Goal: Navigation & Orientation: Find specific page/section

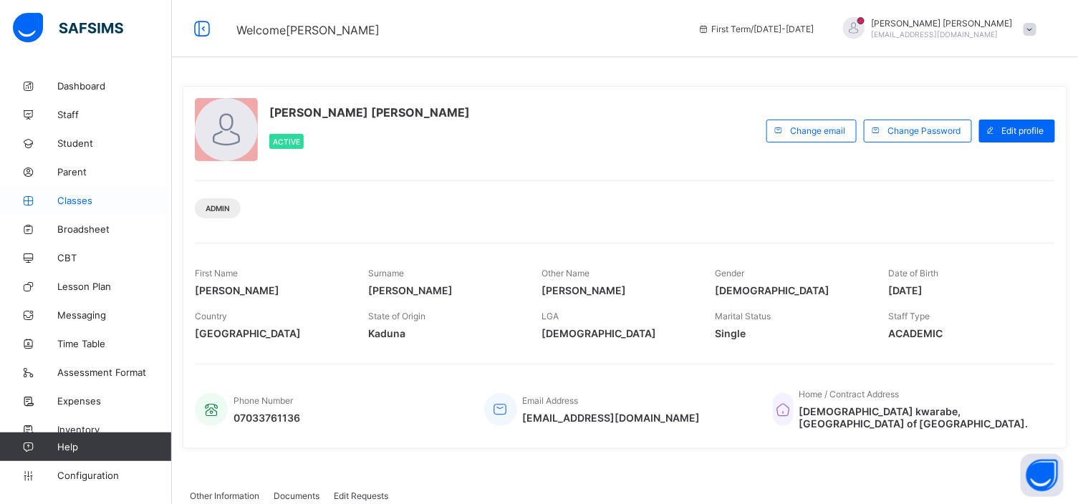
click at [79, 196] on span "Classes" at bounding box center [114, 200] width 115 height 11
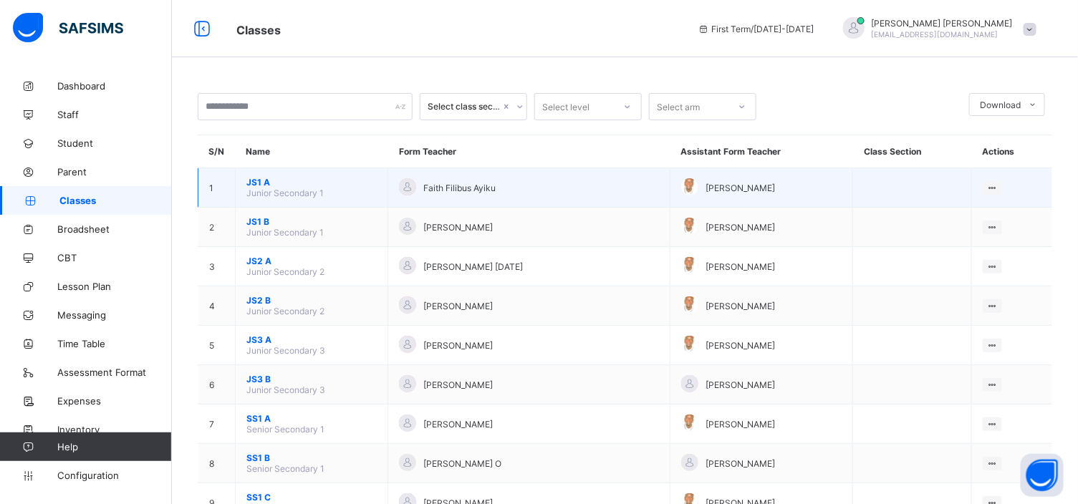
click at [254, 182] on span "JS1 A" at bounding box center [311, 182] width 130 height 11
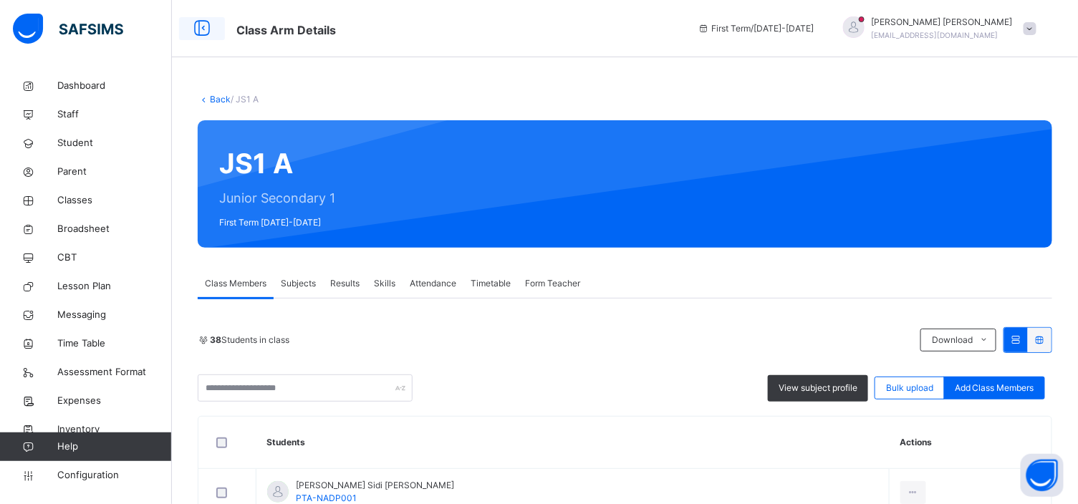
click at [197, 32] on icon at bounding box center [202, 29] width 24 height 26
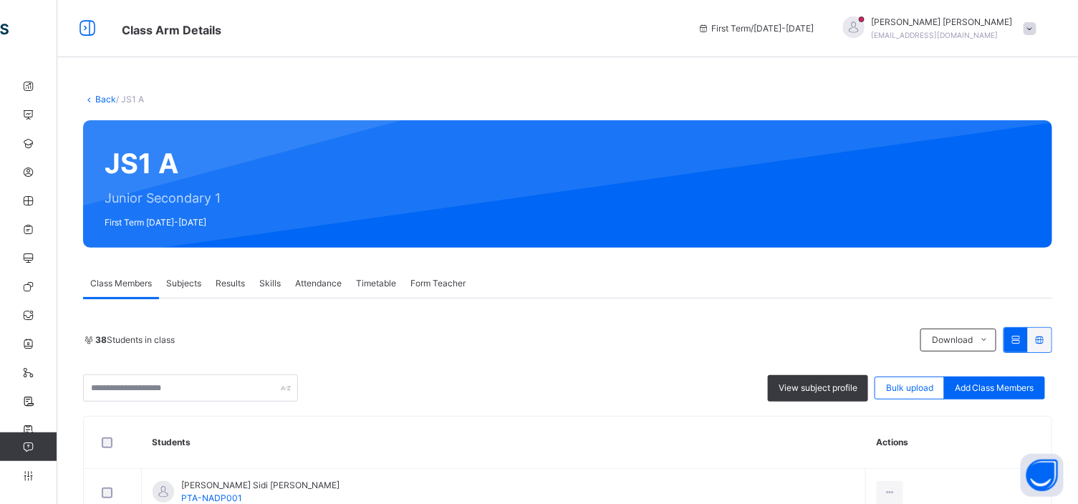
click at [99, 101] on link "Back" at bounding box center [105, 99] width 21 height 11
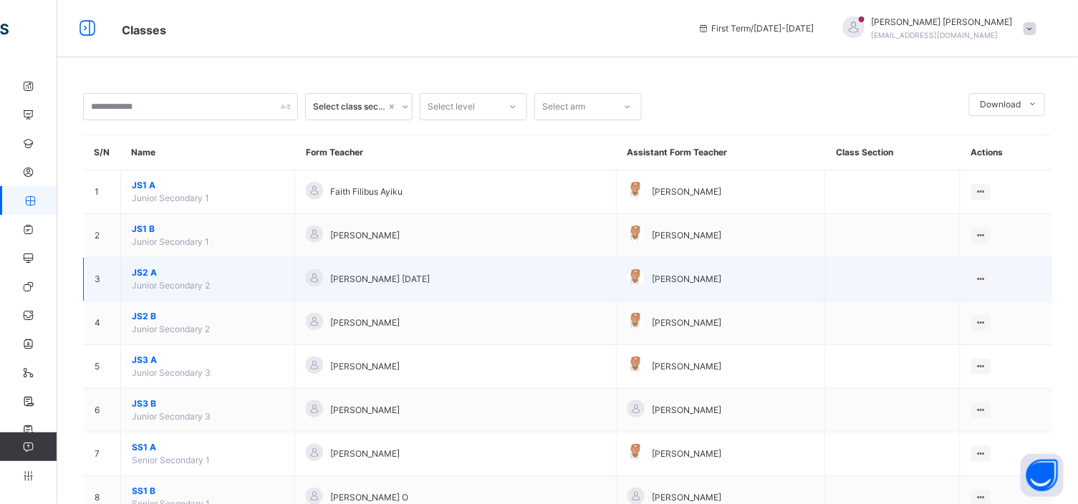
click at [160, 273] on span "JS2 A" at bounding box center [208, 272] width 152 height 13
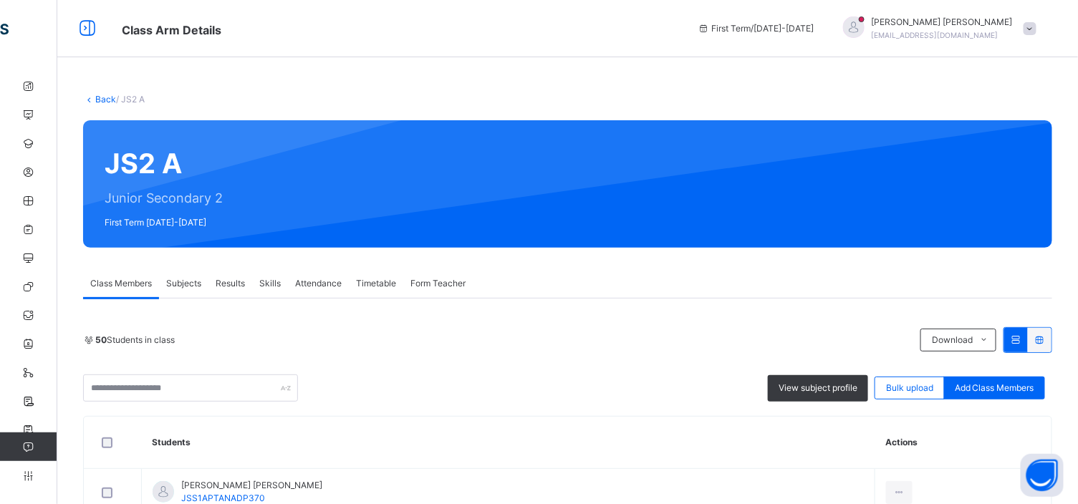
click at [185, 288] on span "Subjects" at bounding box center [183, 283] width 35 height 13
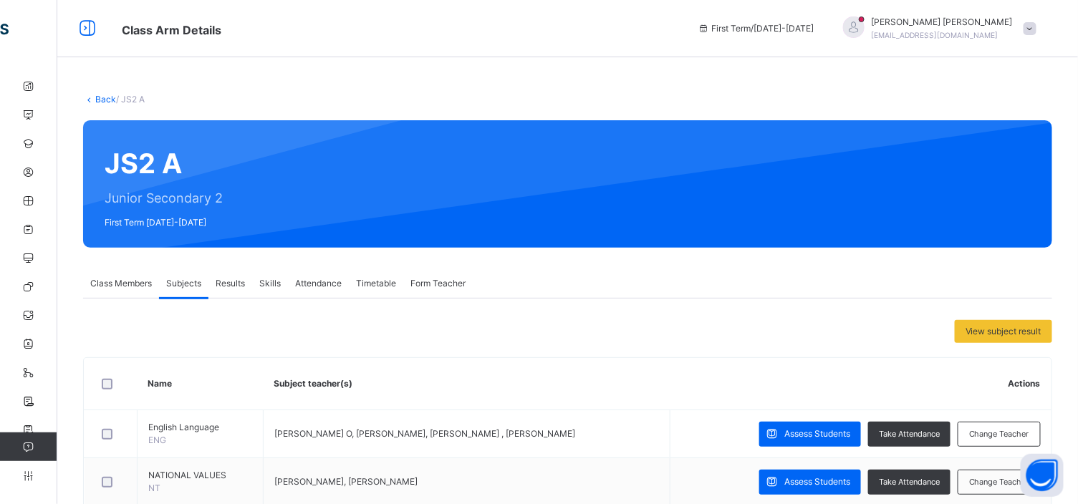
click at [103, 95] on link "Back" at bounding box center [105, 99] width 21 height 11
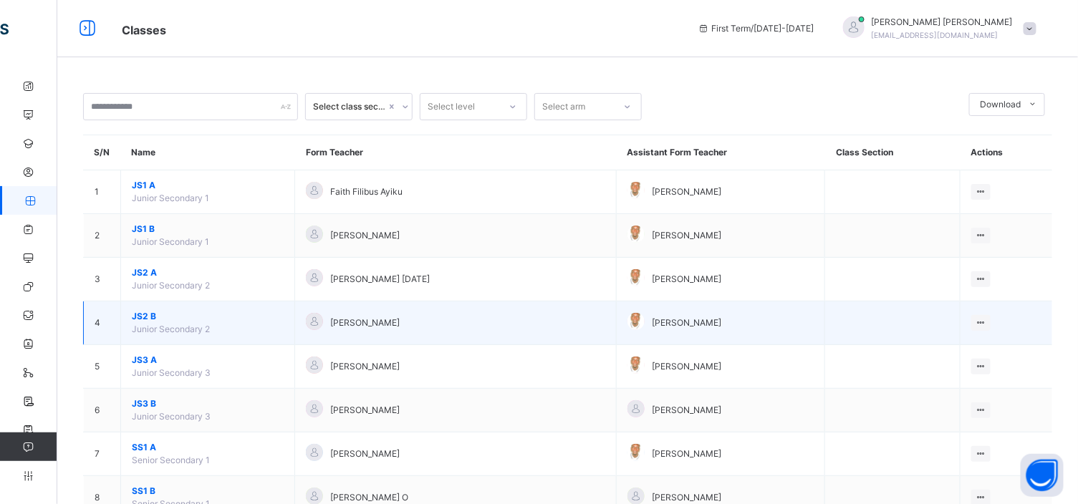
click at [148, 319] on span "JS2 B" at bounding box center [208, 316] width 152 height 13
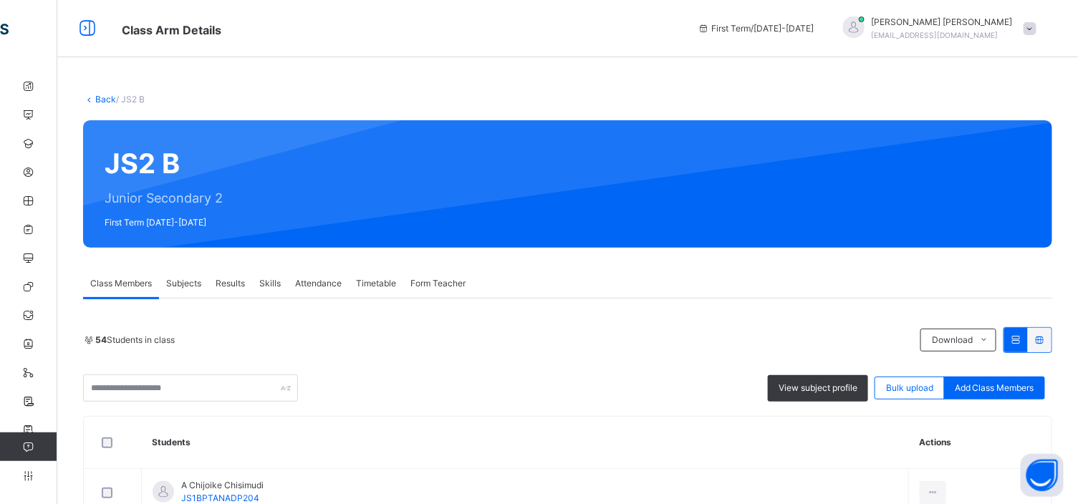
click at [194, 283] on span "Subjects" at bounding box center [183, 283] width 35 height 13
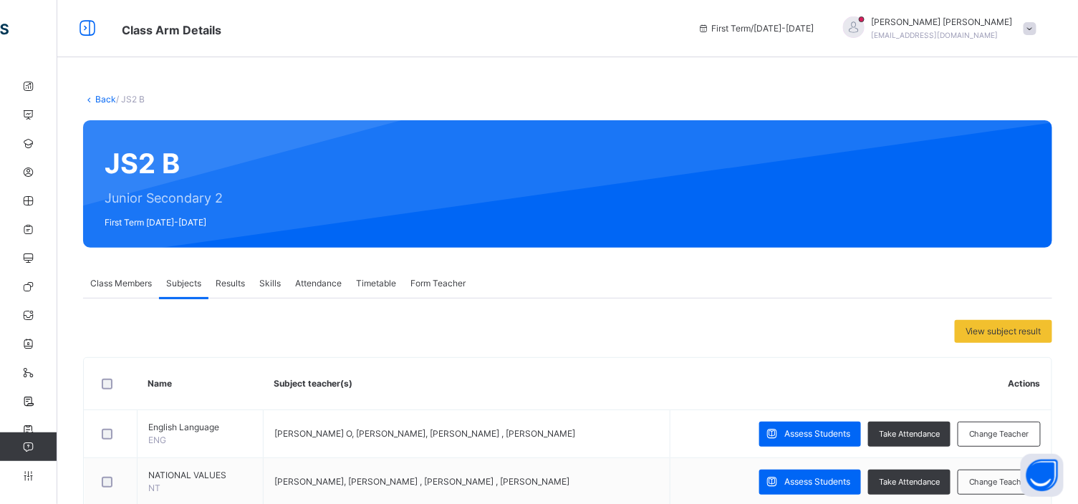
click at [224, 283] on span "Results" at bounding box center [230, 283] width 29 height 13
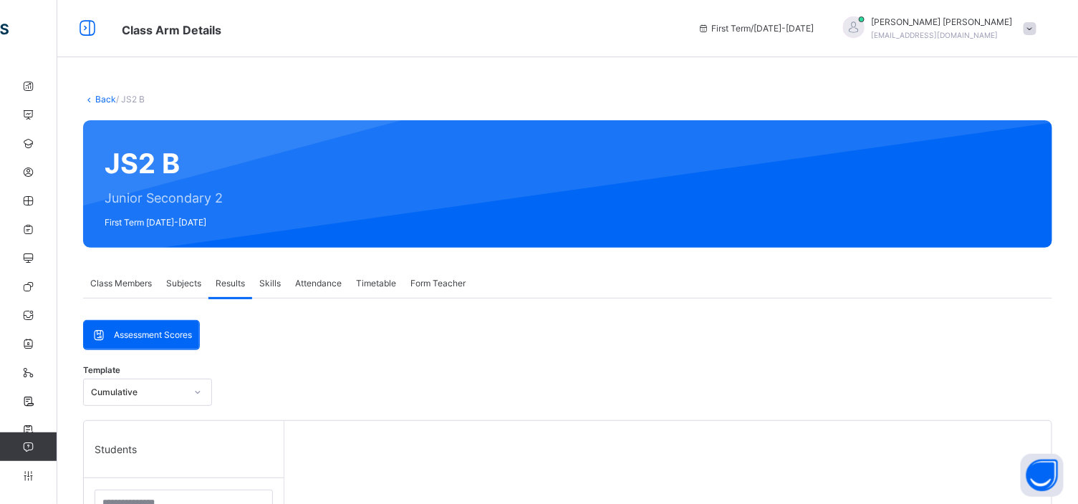
click at [193, 392] on icon at bounding box center [197, 392] width 9 height 14
click at [102, 101] on link "Back" at bounding box center [105, 99] width 21 height 11
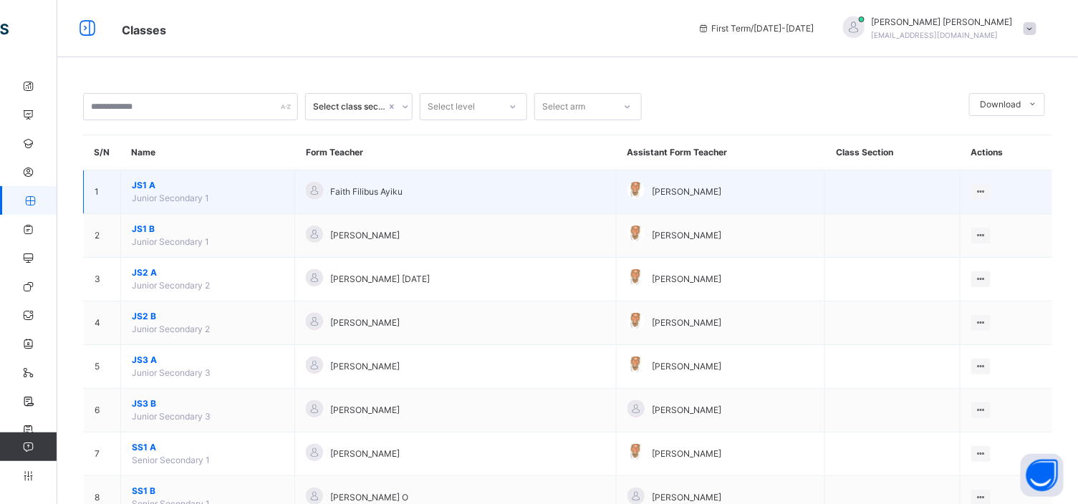
click at [628, 189] on div at bounding box center [636, 190] width 17 height 17
click at [628, 188] on div at bounding box center [636, 190] width 17 height 17
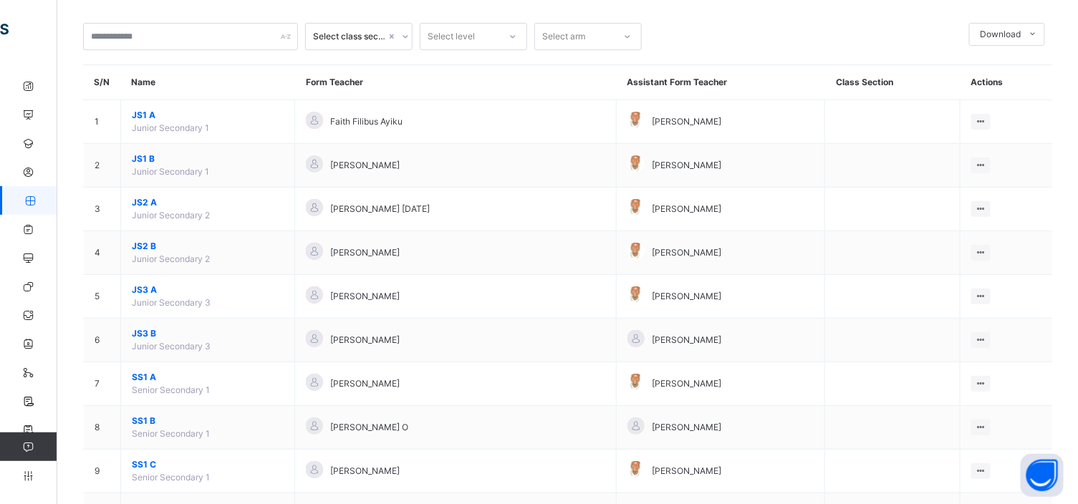
scroll to position [23, 0]
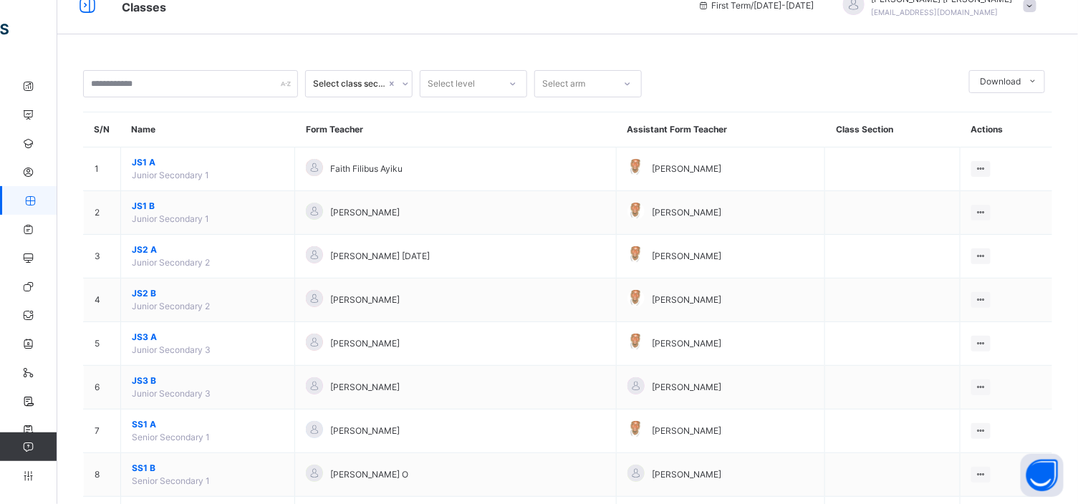
click at [406, 83] on icon at bounding box center [405, 84] width 9 height 14
click at [87, 9] on icon at bounding box center [87, 6] width 24 height 26
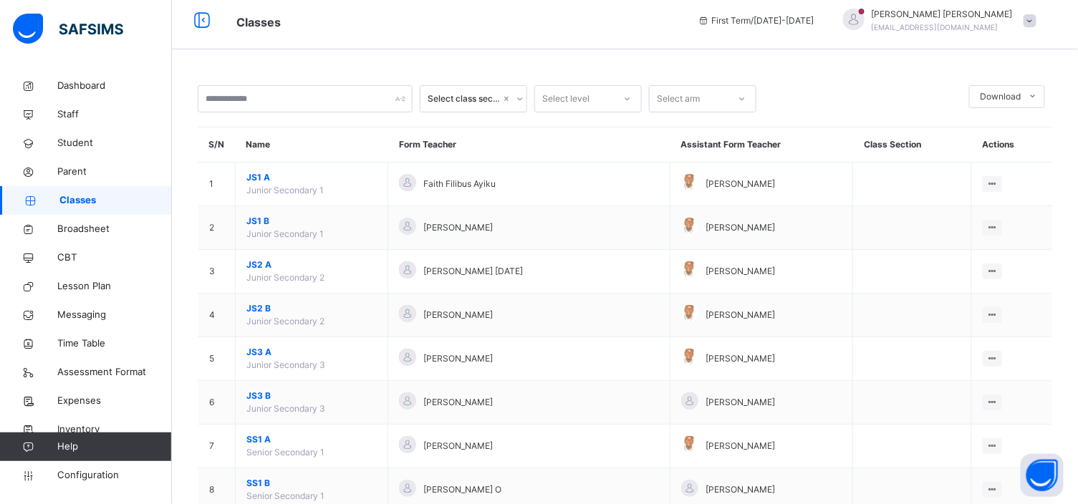
scroll to position [0, 0]
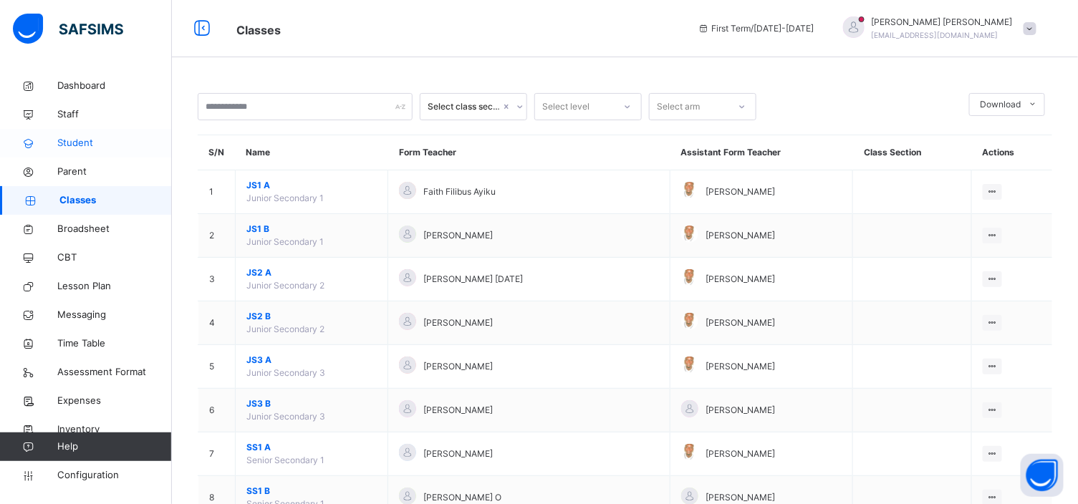
click at [83, 138] on span "Student" at bounding box center [114, 143] width 115 height 14
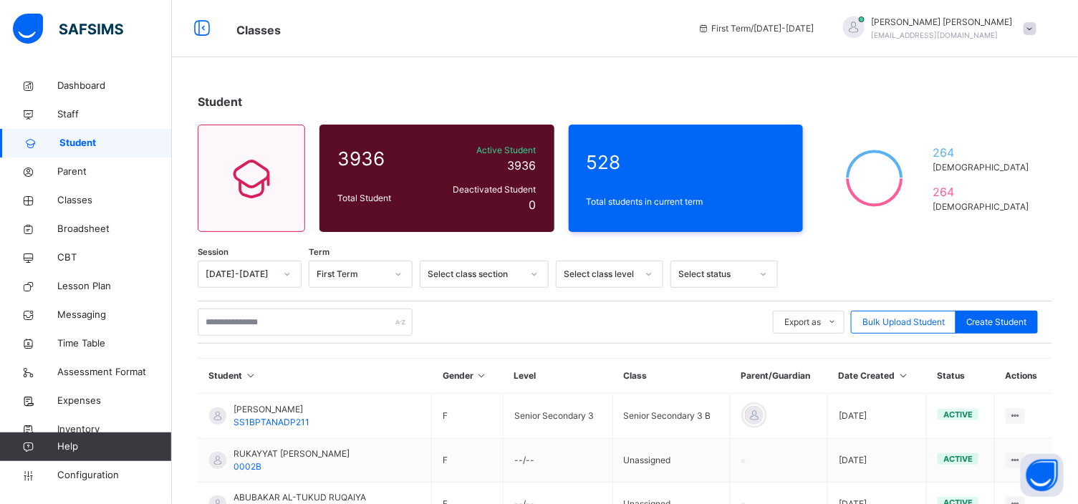
click at [398, 274] on icon at bounding box center [398, 274] width 9 height 14
click at [516, 317] on div "Export as Pdf Report Excel Report Excel Report (LMS) Bulk Upload Student Create…" at bounding box center [625, 322] width 855 height 27
click at [217, 330] on input "text" at bounding box center [305, 322] width 215 height 27
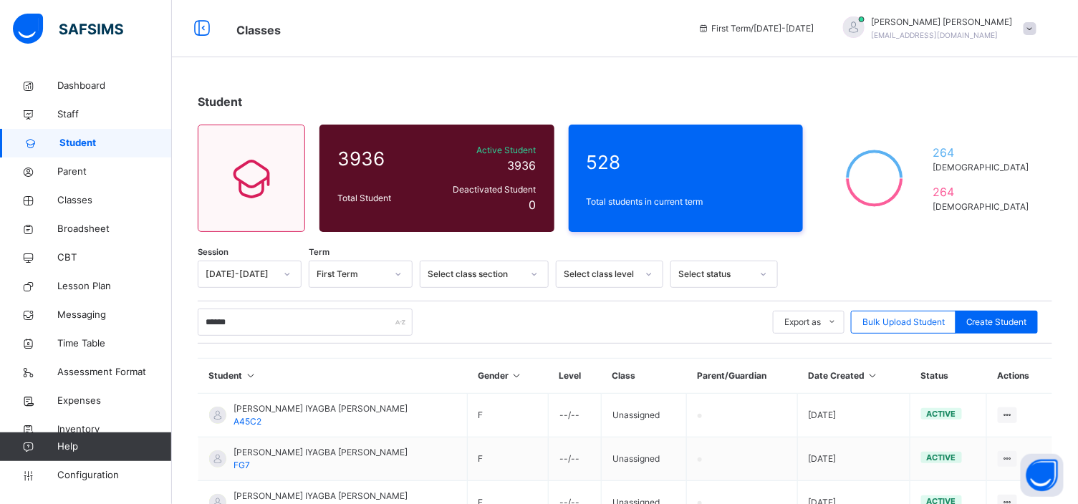
click at [1077, 452] on div "Student 3936 Total Student Active Student 3936 Deactivated Student 0 528 Total …" at bounding box center [625, 341] width 906 height 539
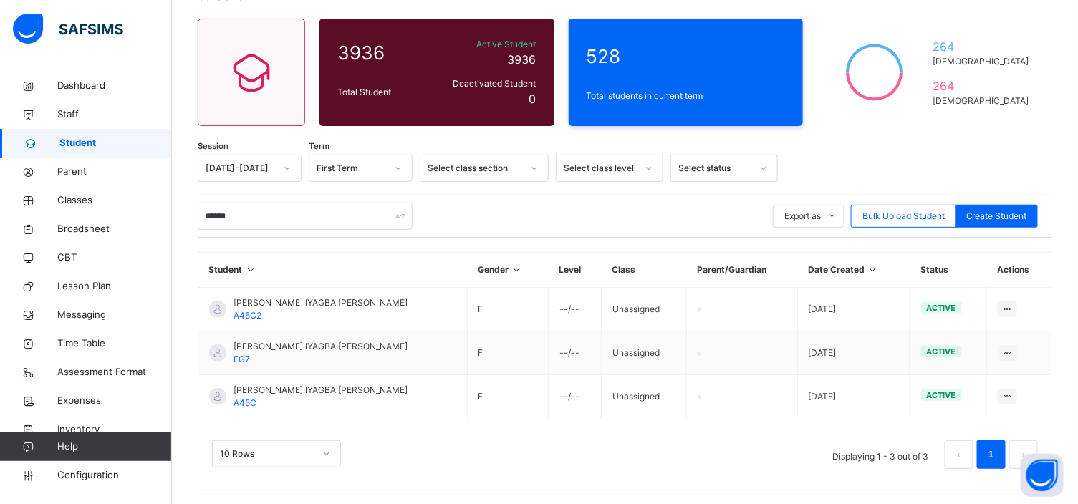
click at [1077, 471] on div "Student 3936 Total Student Active Student 3936 Deactivated Student 0 528 Total …" at bounding box center [625, 235] width 906 height 539
click at [227, 218] on input "******" at bounding box center [305, 216] width 215 height 27
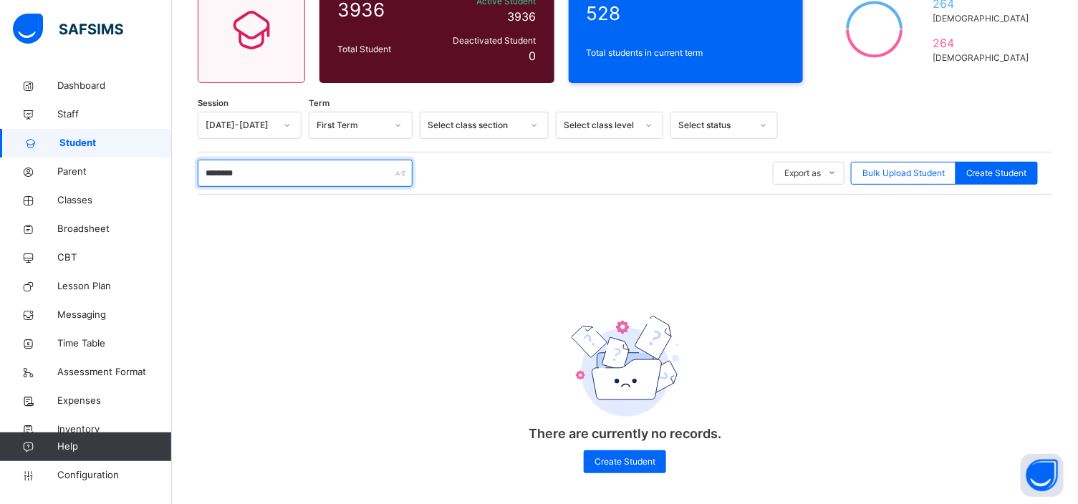
scroll to position [155, 0]
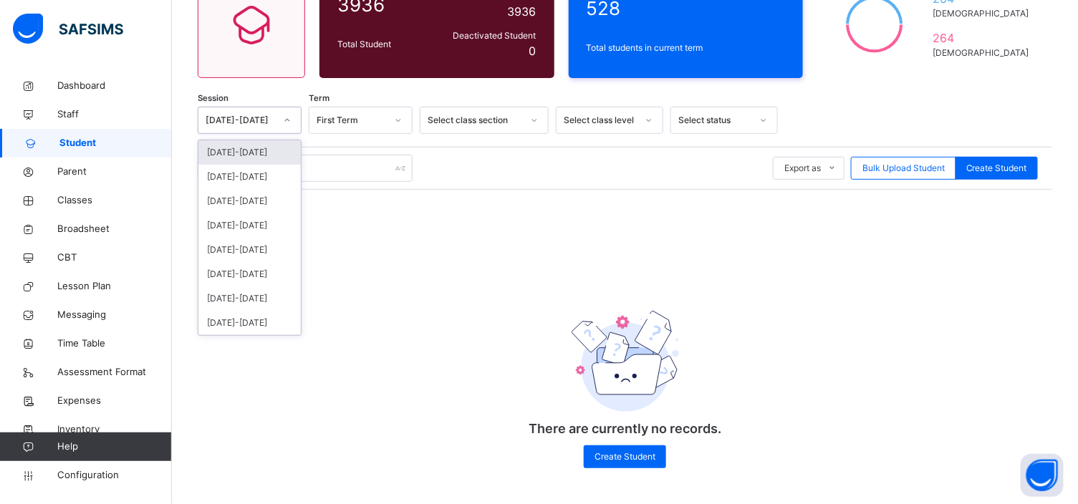
click at [288, 123] on icon at bounding box center [287, 120] width 9 height 14
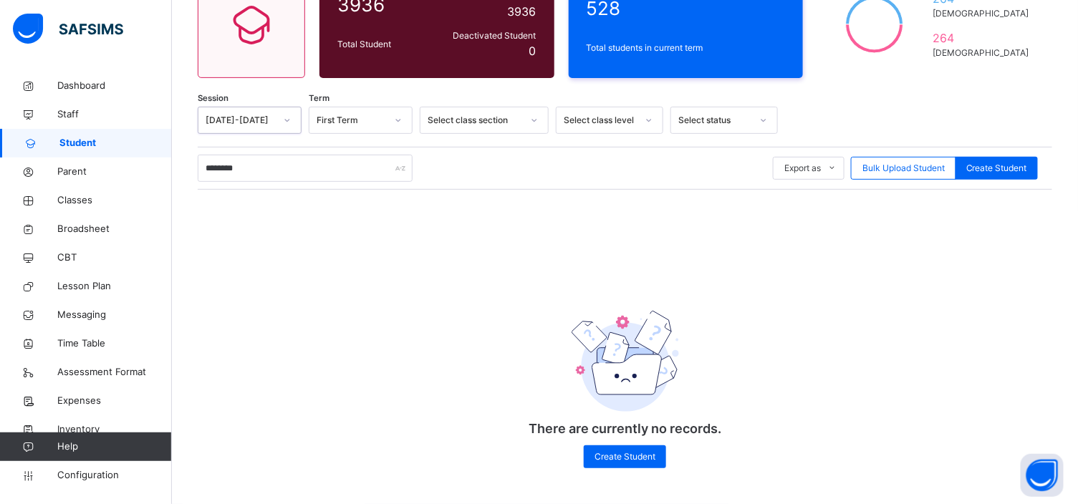
click at [288, 123] on icon at bounding box center [287, 120] width 9 height 14
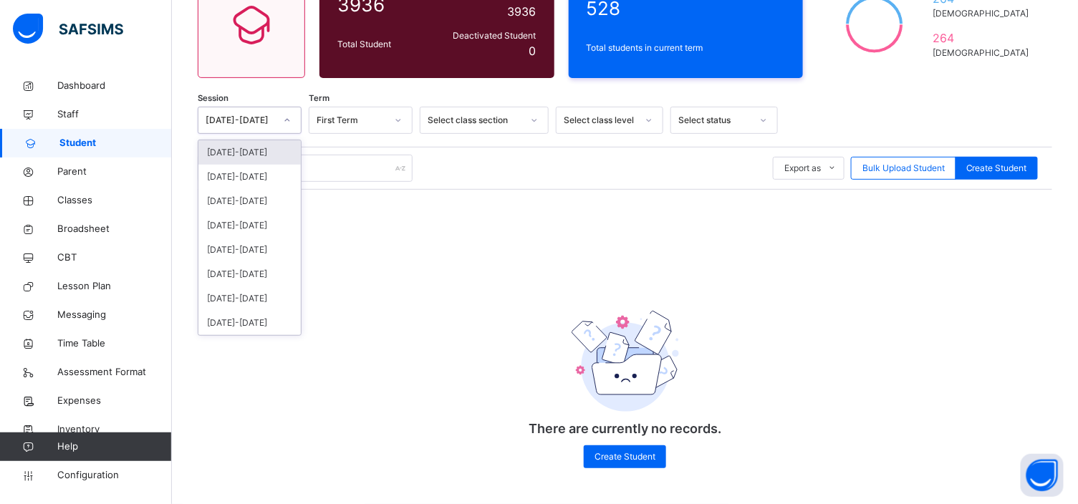
click at [288, 123] on icon at bounding box center [287, 120] width 9 height 14
click at [256, 178] on div "[DATE]-[DATE]" at bounding box center [249, 177] width 102 height 24
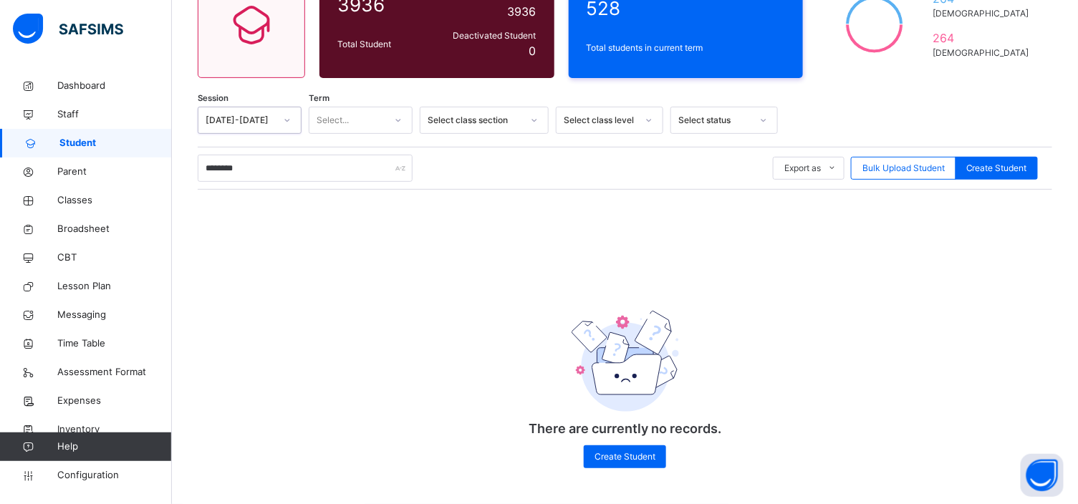
click at [399, 117] on icon at bounding box center [398, 120] width 9 height 14
click at [368, 176] on div "Second Term" at bounding box center [360, 177] width 102 height 24
click at [398, 122] on icon at bounding box center [398, 120] width 9 height 14
click at [382, 170] on div "Second Term" at bounding box center [360, 177] width 102 height 24
click at [761, 119] on icon at bounding box center [763, 120] width 9 height 14
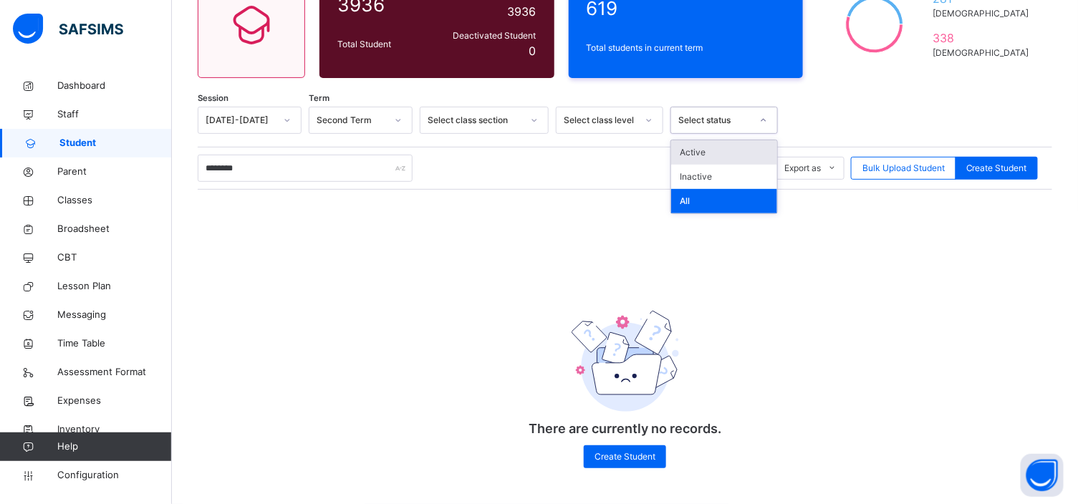
click at [761, 119] on icon at bounding box center [763, 120] width 9 height 14
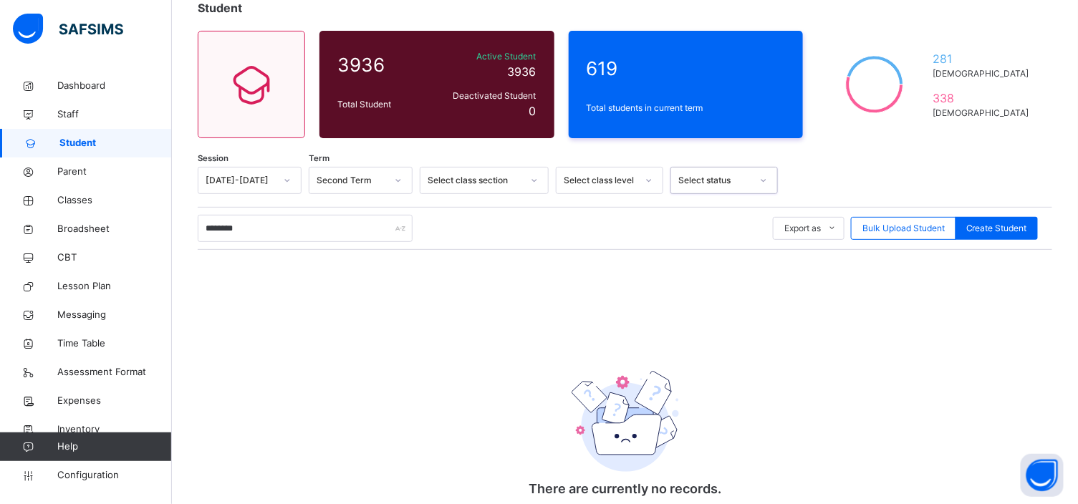
scroll to position [91, 0]
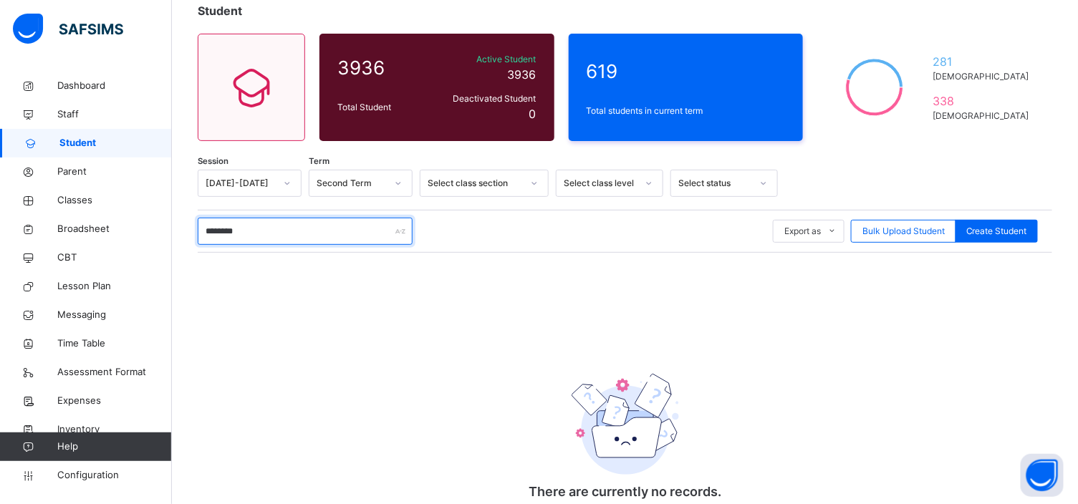
click at [261, 238] on input "********" at bounding box center [305, 231] width 215 height 27
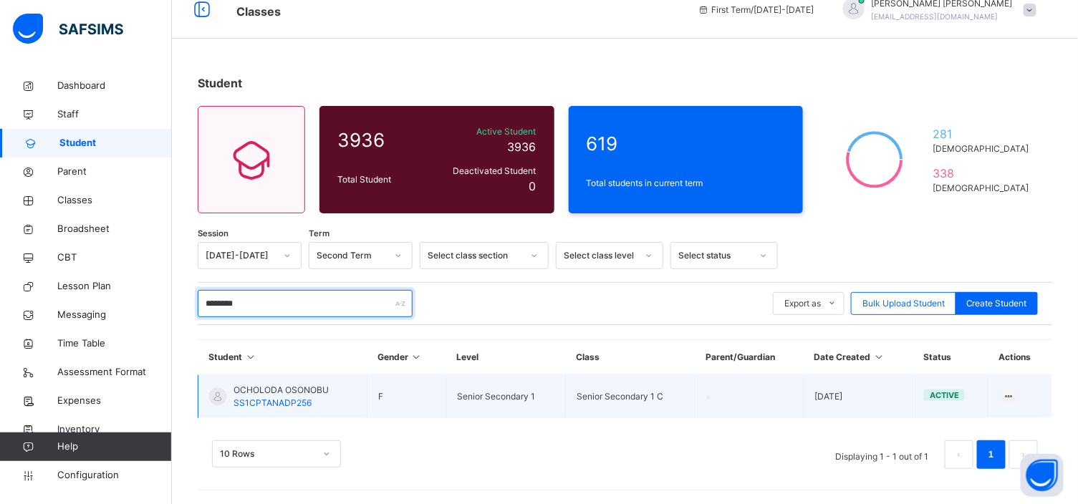
type input "********"
click at [294, 391] on span "OCHOLODA OSONOBU" at bounding box center [281, 390] width 95 height 13
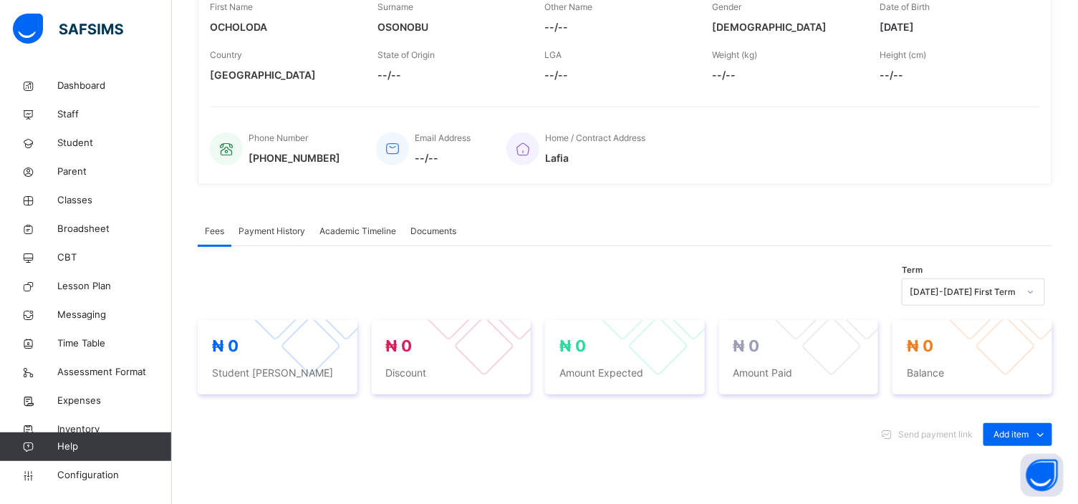
scroll to position [221, 0]
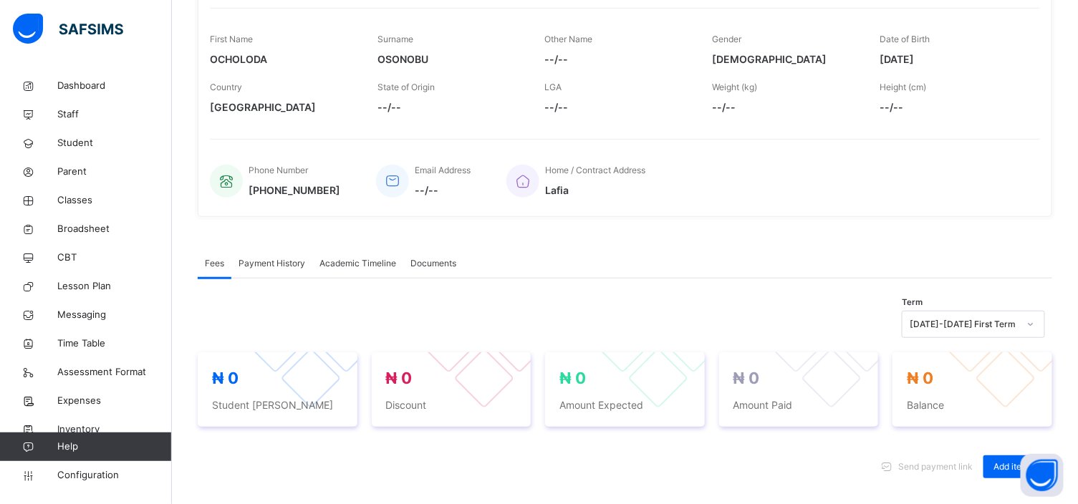
click at [274, 263] on span "Payment History" at bounding box center [272, 263] width 67 height 13
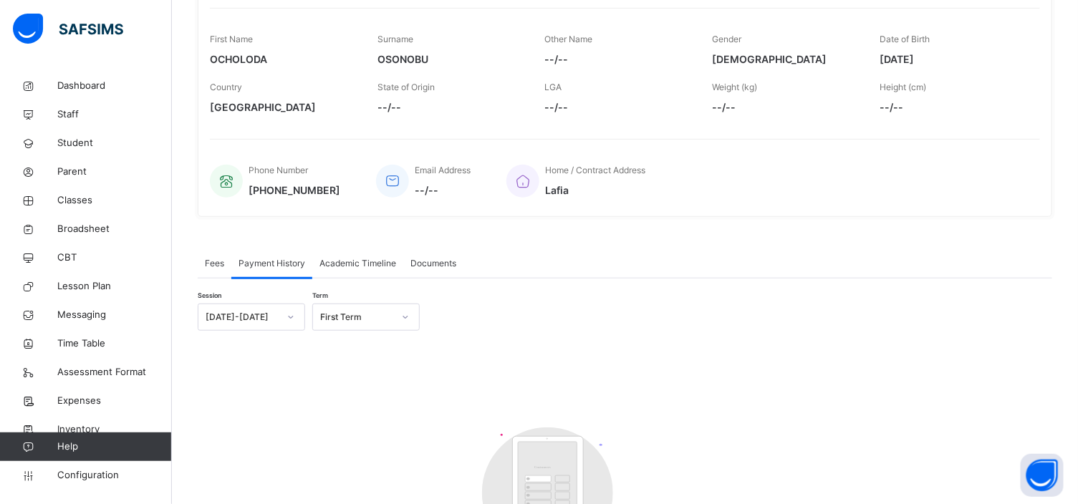
click at [340, 258] on span "Academic Timeline" at bounding box center [357, 263] width 77 height 13
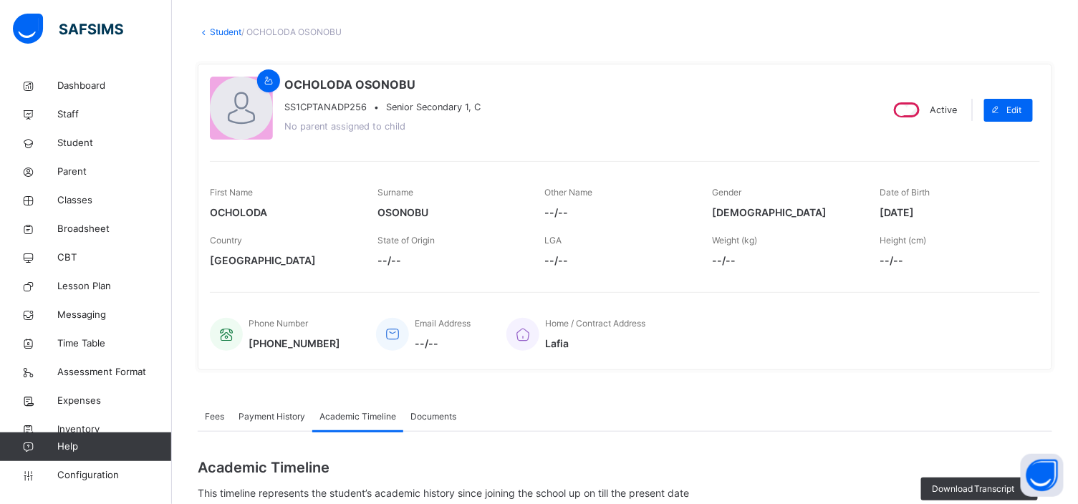
scroll to position [36, 0]
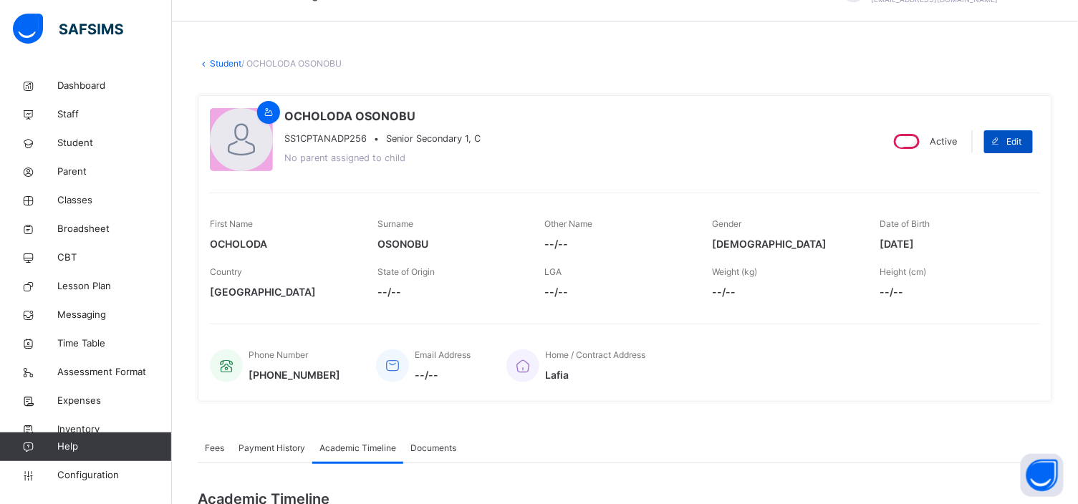
click at [1022, 144] on span "Edit" at bounding box center [1014, 141] width 15 height 13
select select "**"
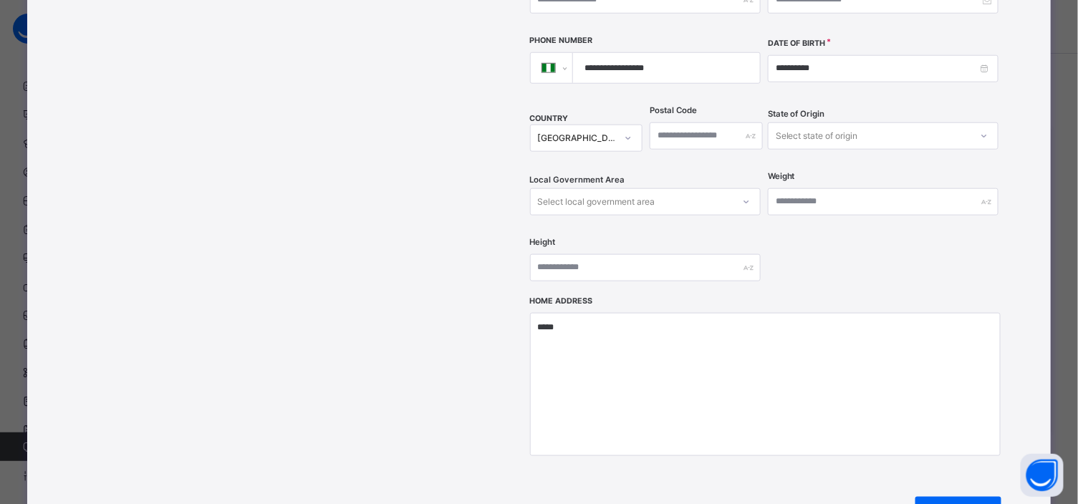
scroll to position [0, 0]
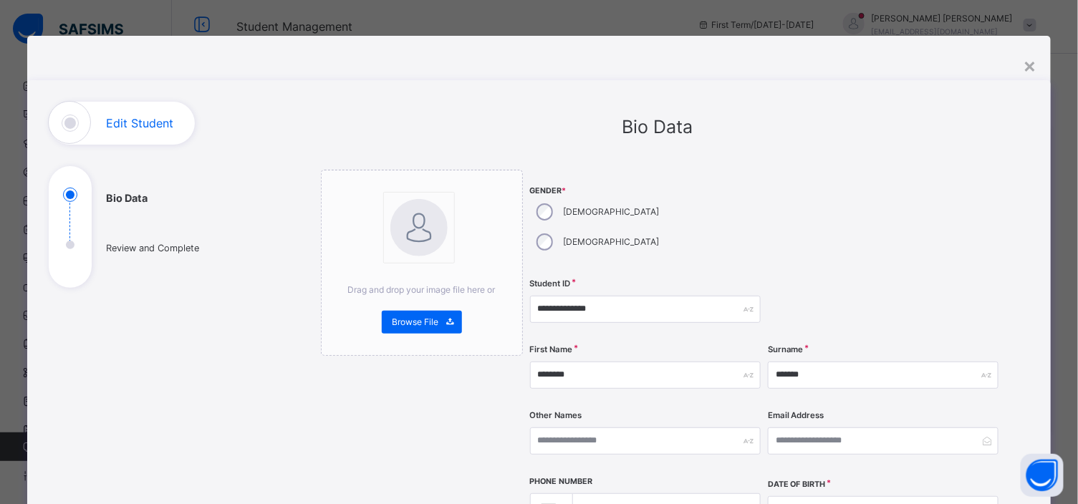
click at [707, 297] on div "**********" at bounding box center [645, 309] width 231 height 59
click at [409, 320] on span "Browse File" at bounding box center [416, 322] width 47 height 13
click at [1034, 63] on div "×" at bounding box center [1030, 65] width 14 height 30
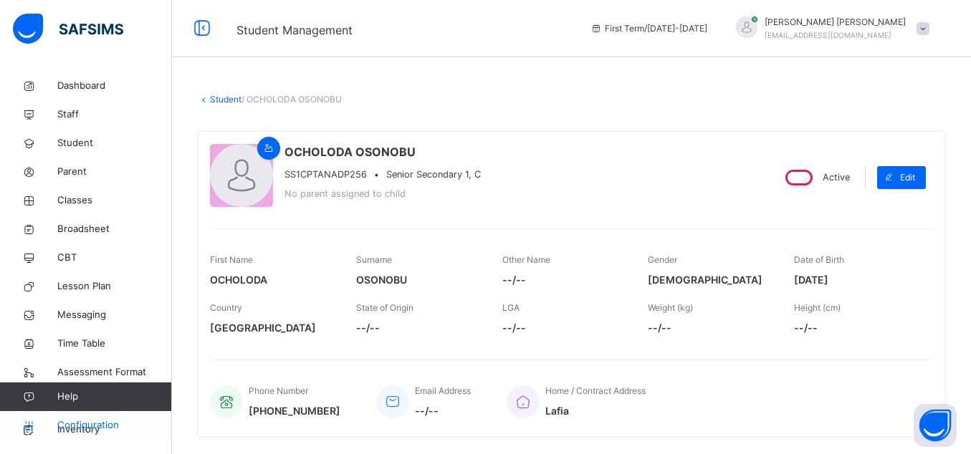
click at [112, 426] on span "Configuration" at bounding box center [114, 425] width 114 height 14
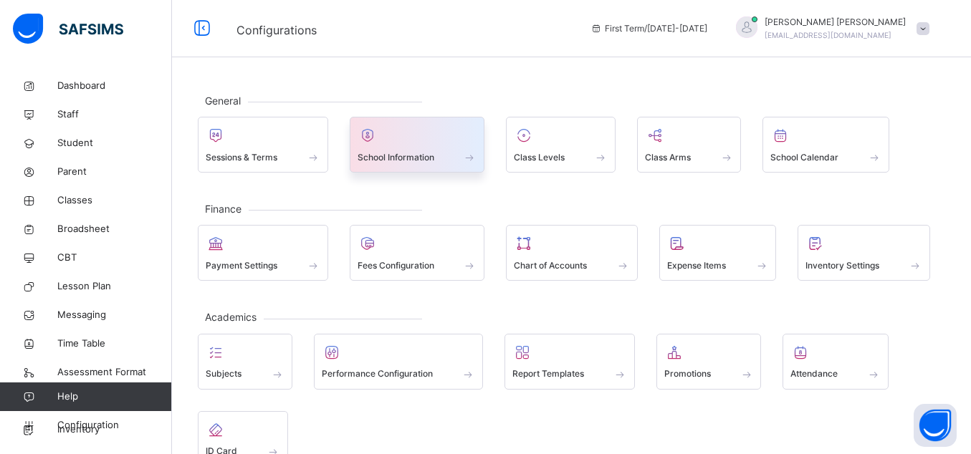
click at [381, 151] on span "School Information" at bounding box center [395, 157] width 77 height 13
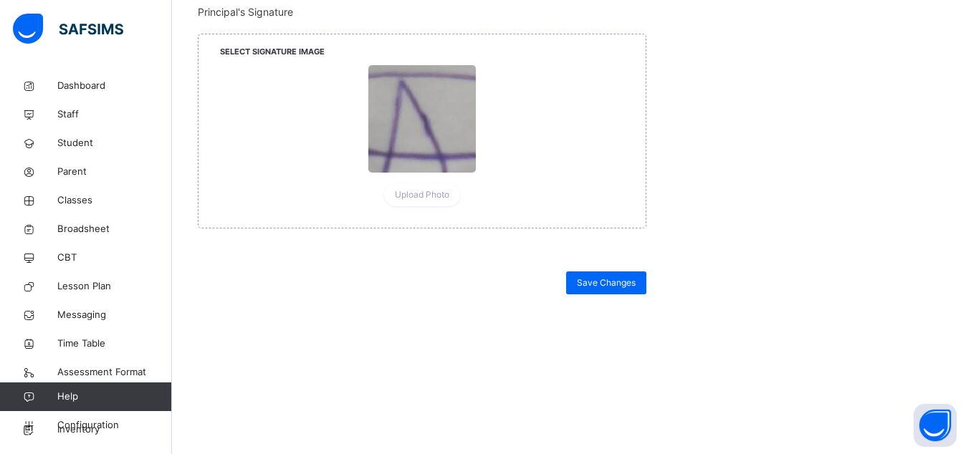
scroll to position [1422, 0]
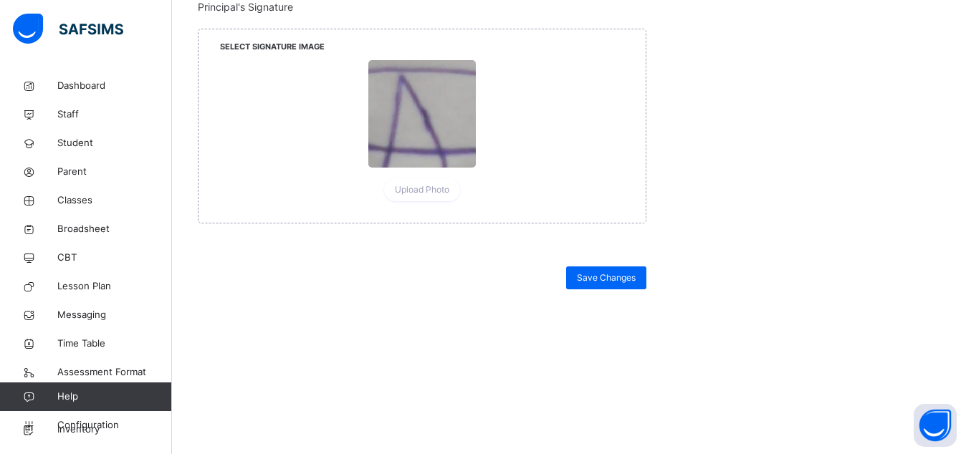
click at [306, 262] on div "**********" at bounding box center [571, 51] width 747 height 431
click at [275, 307] on div "Save Changes" at bounding box center [422, 360] width 448 height 188
click at [248, 362] on div "Save Changes" at bounding box center [422, 360] width 448 height 188
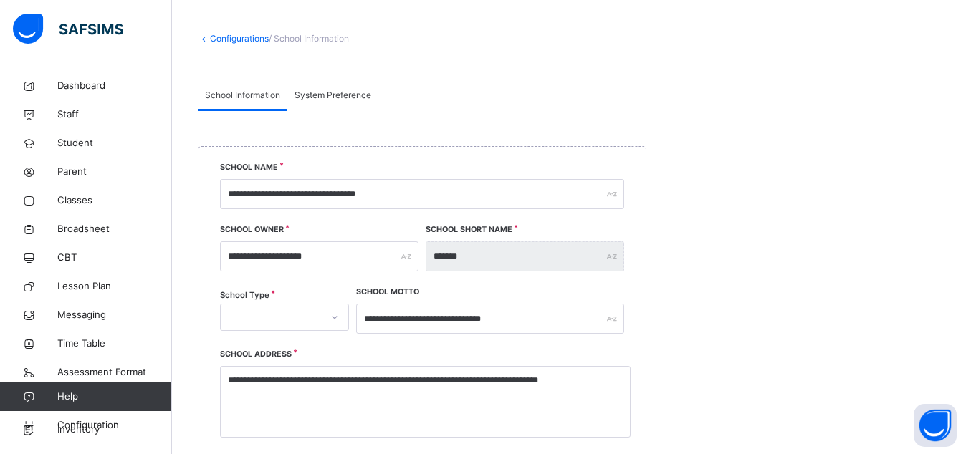
scroll to position [0, 0]
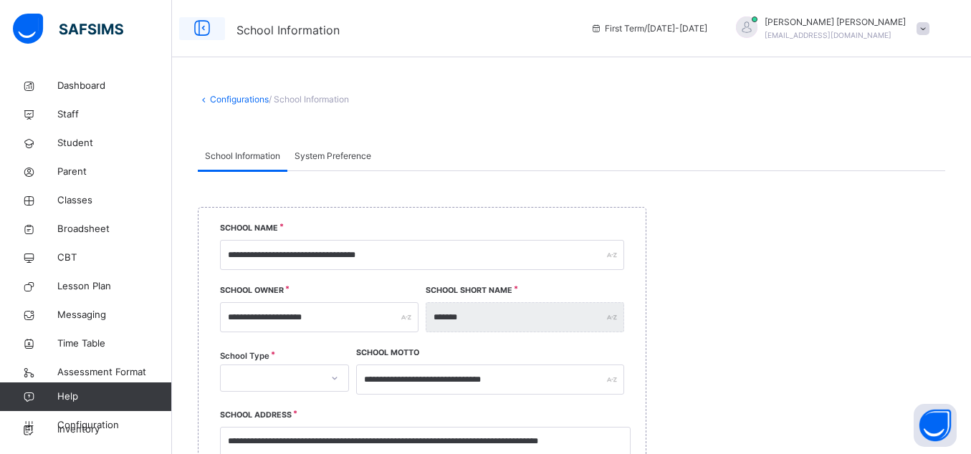
click at [206, 28] on icon at bounding box center [202, 29] width 24 height 26
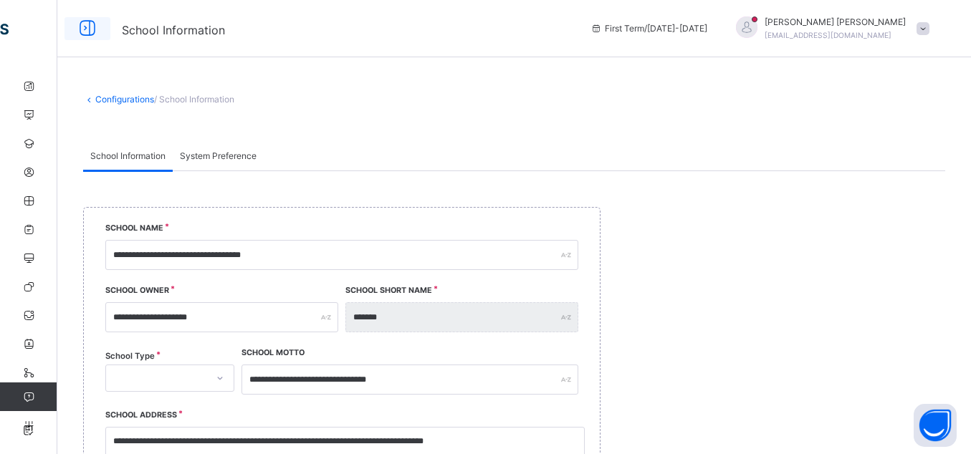
click at [82, 27] on icon at bounding box center [87, 29] width 24 height 26
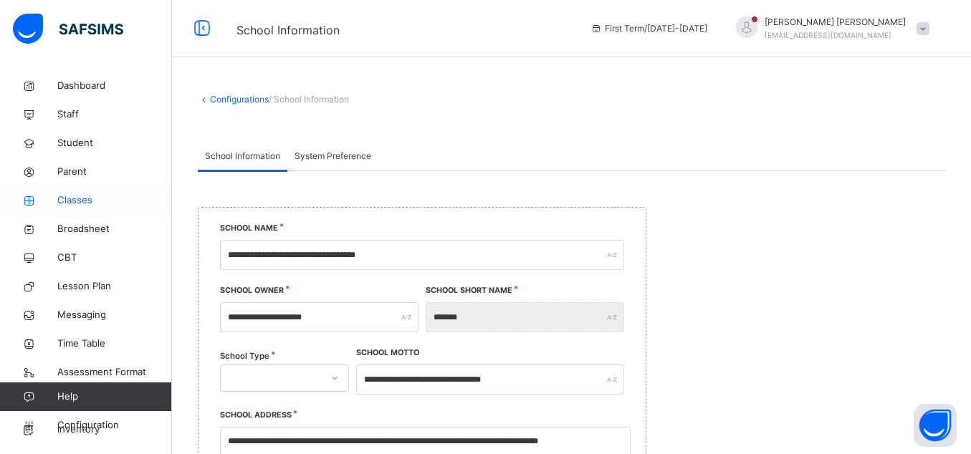
click at [69, 198] on span "Classes" at bounding box center [114, 200] width 115 height 14
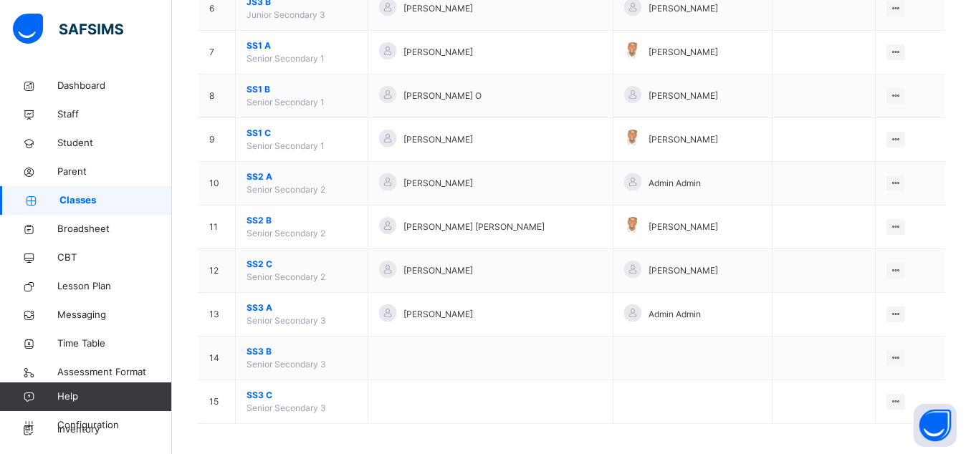
scroll to position [408, 0]
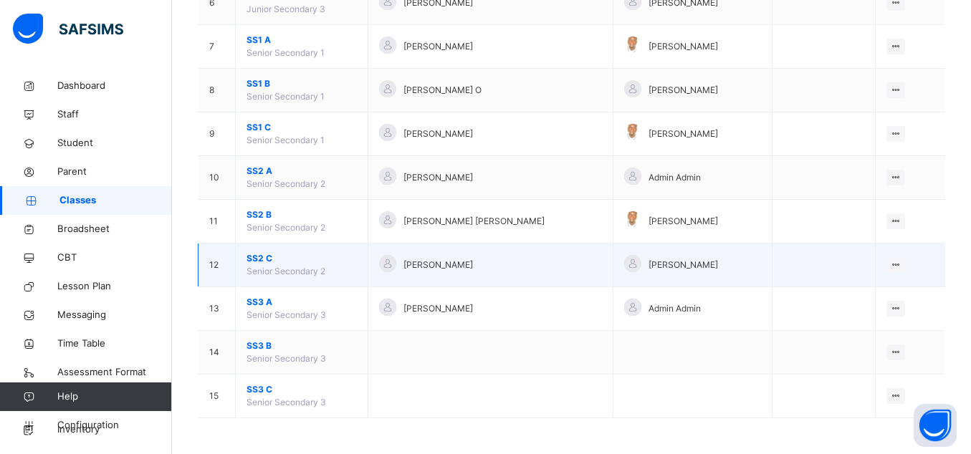
click at [269, 258] on span "SS2 C" at bounding box center [301, 258] width 110 height 13
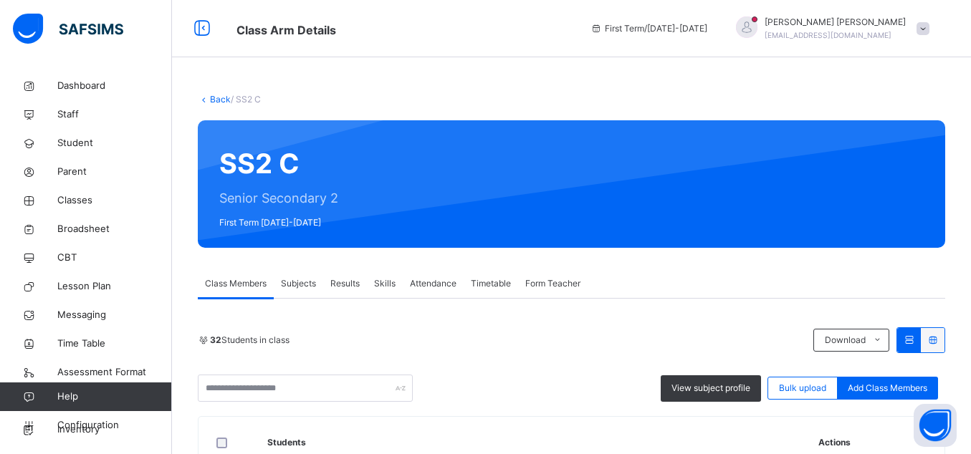
scroll to position [143, 0]
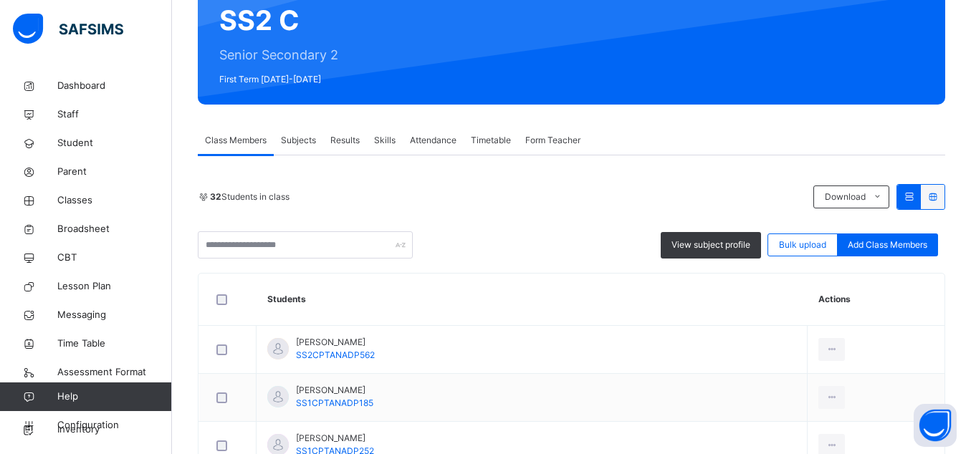
click at [297, 138] on span "Subjects" at bounding box center [298, 140] width 35 height 13
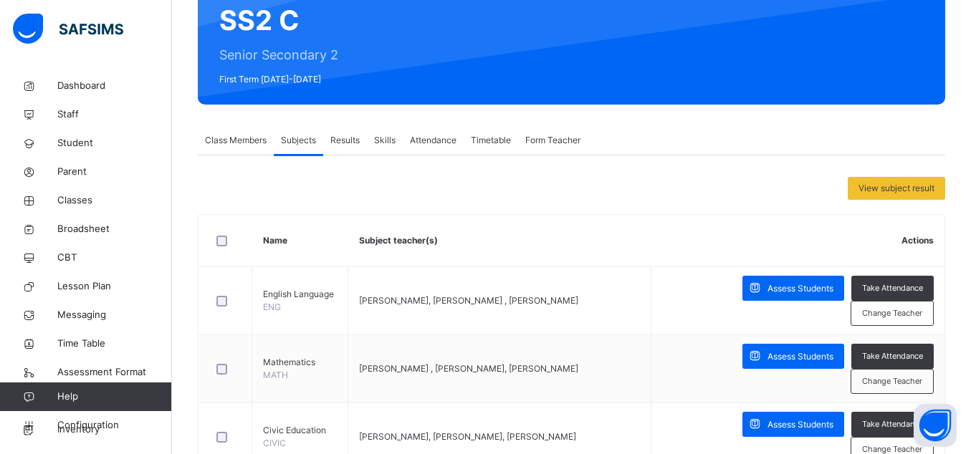
click at [224, 135] on span "Class Members" at bounding box center [236, 140] width 62 height 13
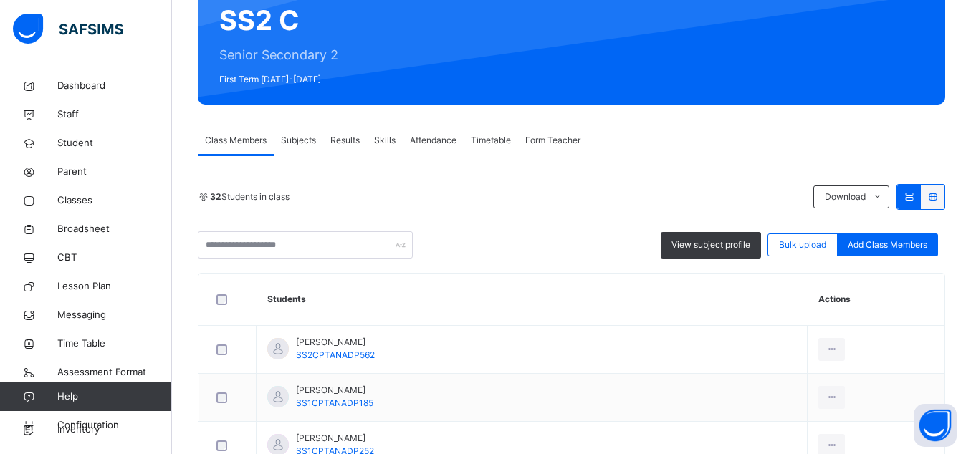
scroll to position [215, 0]
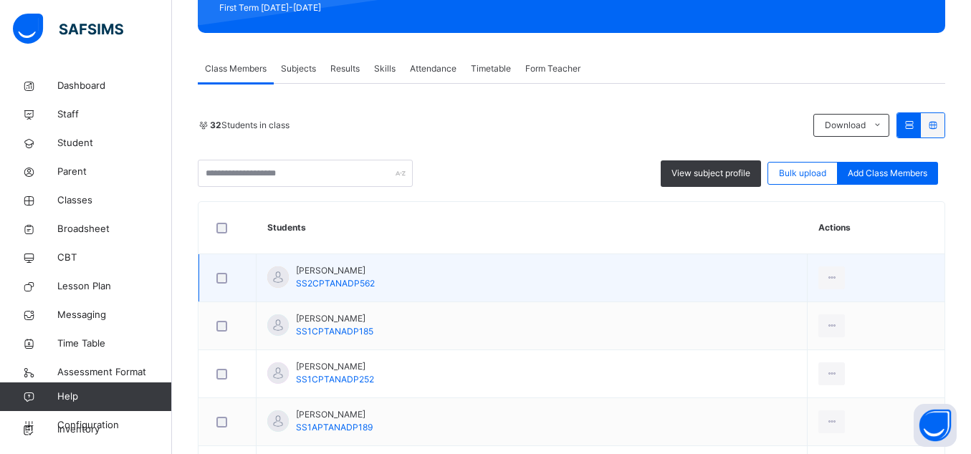
click at [296, 276] on span "[PERSON_NAME]" at bounding box center [335, 270] width 79 height 13
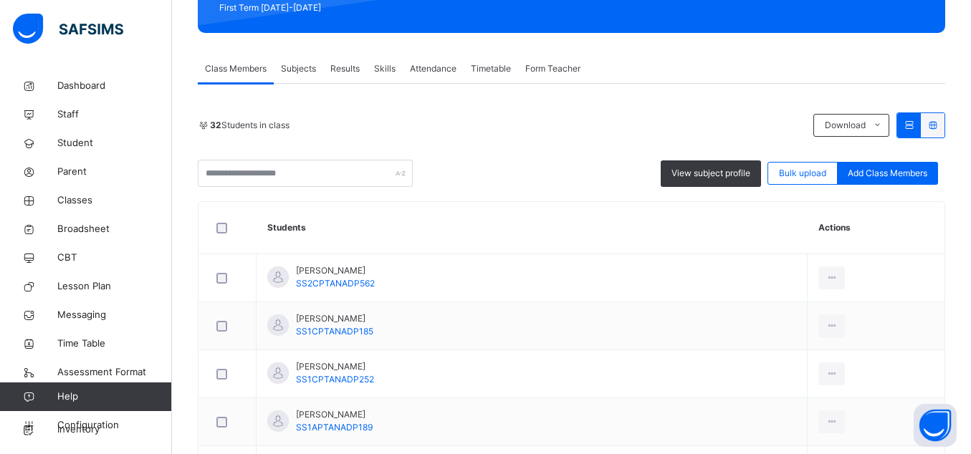
click at [305, 67] on span "Subjects" at bounding box center [298, 68] width 35 height 13
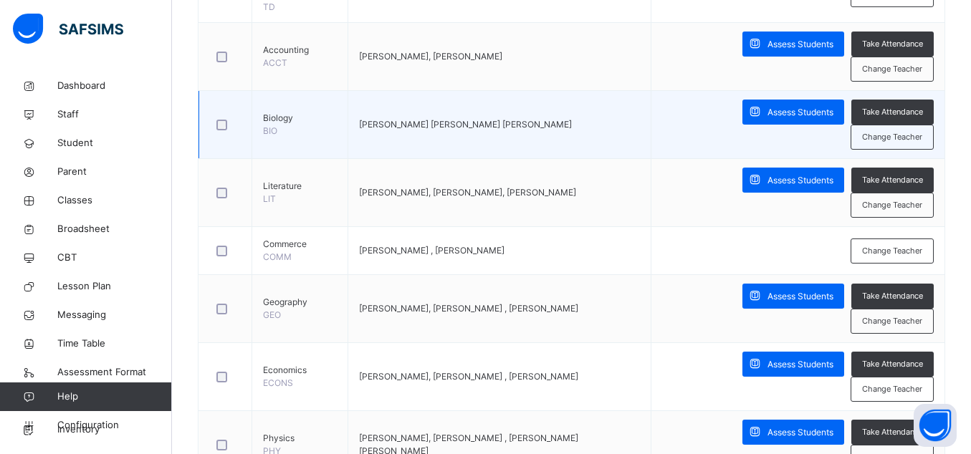
scroll to position [931, 0]
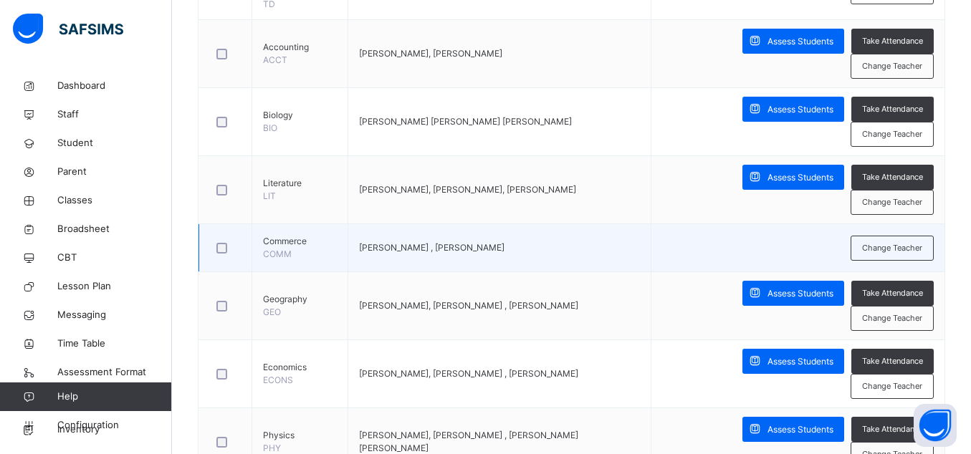
click at [288, 246] on span "Commerce" at bounding box center [300, 241] width 74 height 13
click at [273, 239] on span "Commerce" at bounding box center [300, 241] width 74 height 13
click at [895, 247] on span "Change Teacher" at bounding box center [892, 248] width 60 height 12
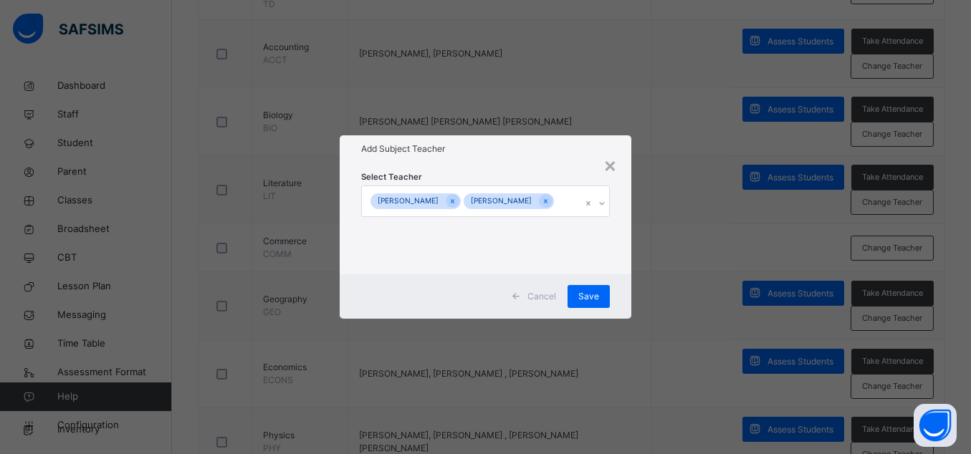
click at [606, 203] on icon at bounding box center [601, 203] width 9 height 14
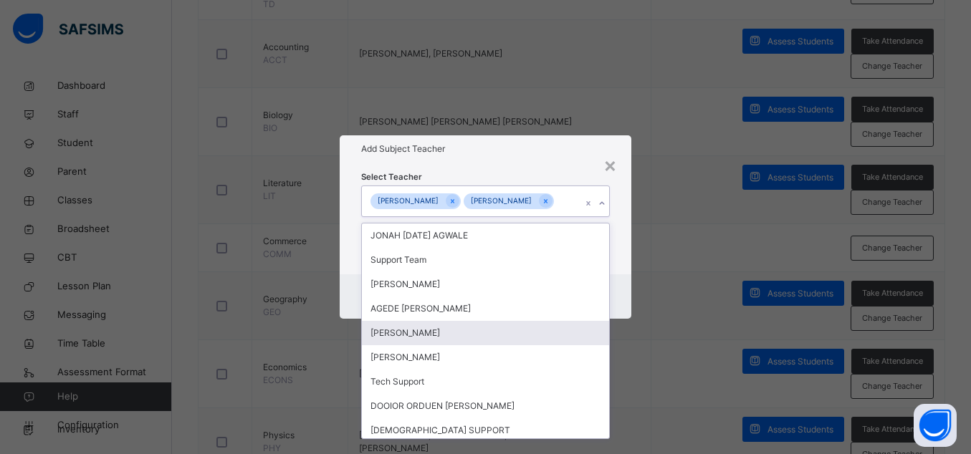
scroll to position [72, 0]
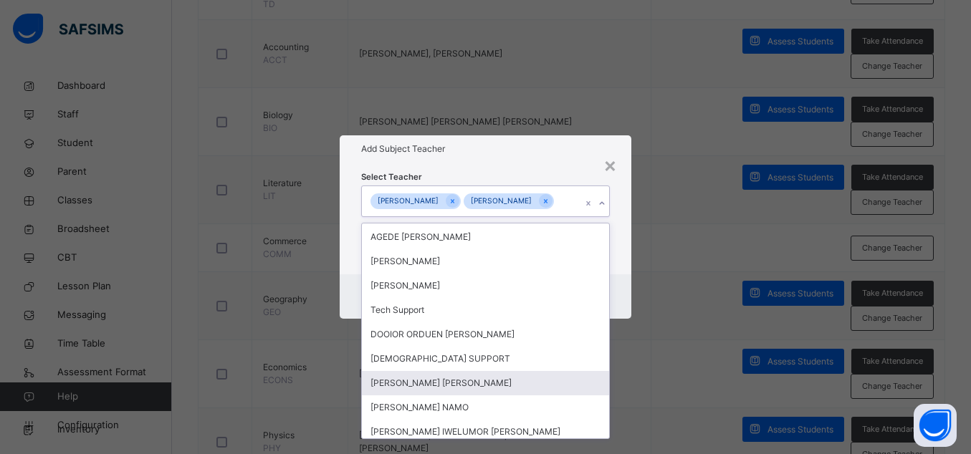
click at [462, 380] on div "[PERSON_NAME] [PERSON_NAME]" at bounding box center [485, 383] width 247 height 24
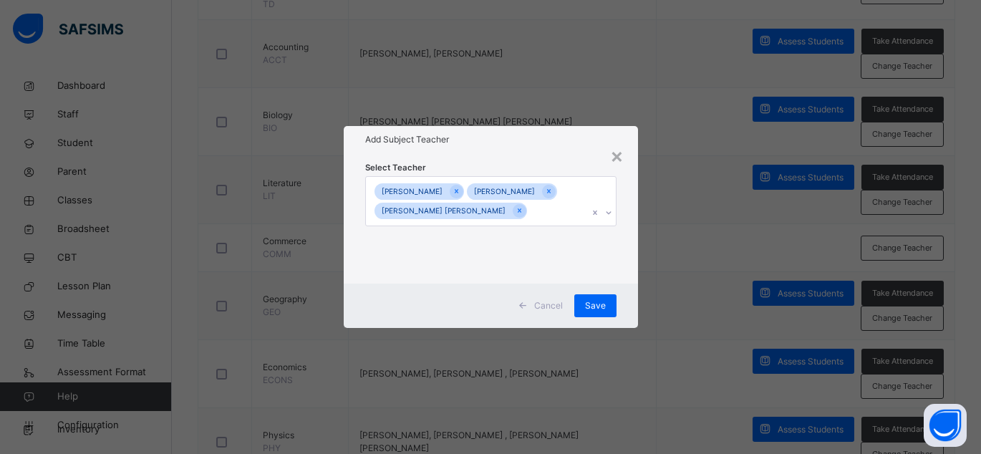
click at [685, 225] on div "× Add Subject Teacher Select Teacher [PERSON_NAME] [PERSON_NAME] [PERSON_NAME] …" at bounding box center [490, 227] width 981 height 454
click at [597, 302] on span "Save" at bounding box center [595, 305] width 21 height 13
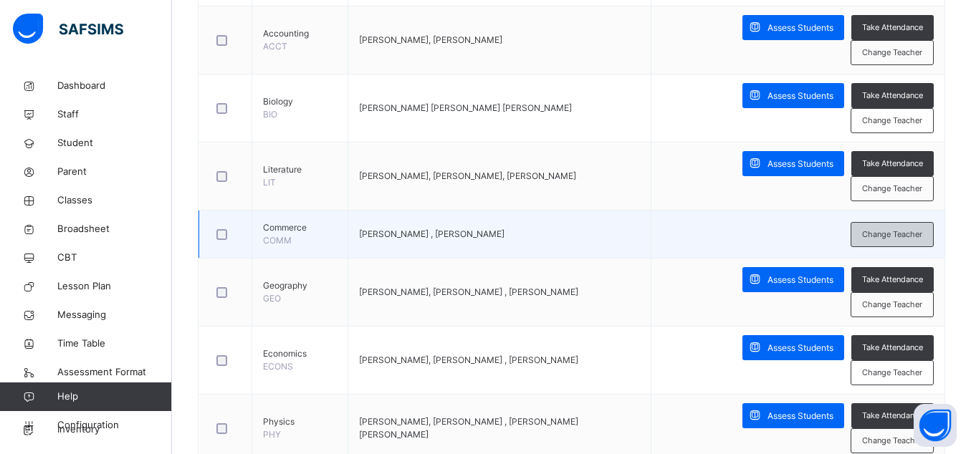
scroll to position [931, 0]
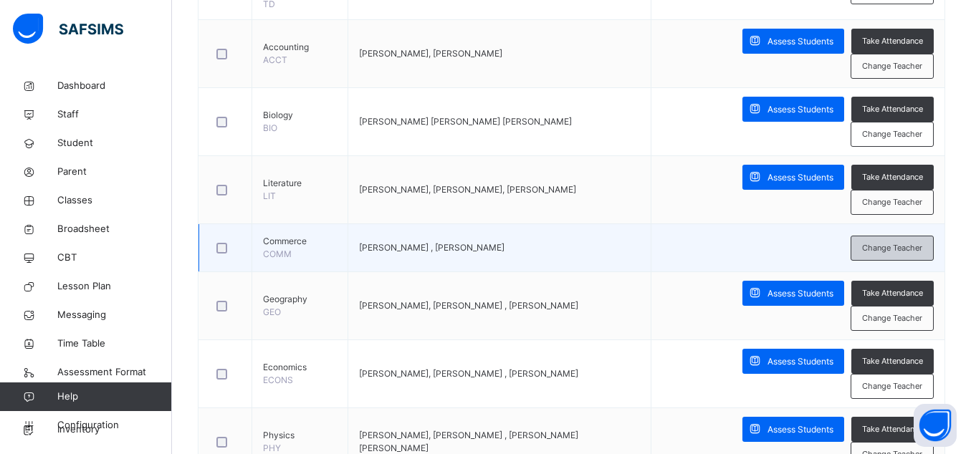
click at [903, 249] on span "Change Teacher" at bounding box center [892, 248] width 60 height 12
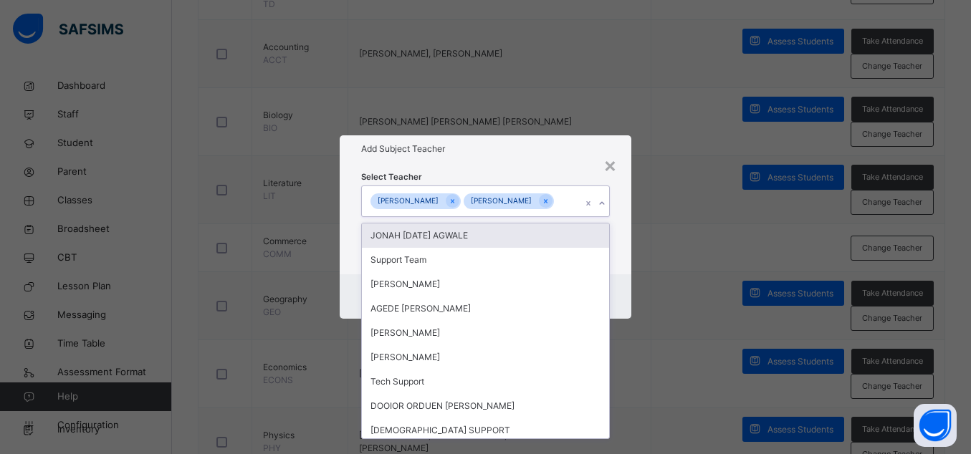
click at [605, 205] on icon at bounding box center [601, 203] width 9 height 14
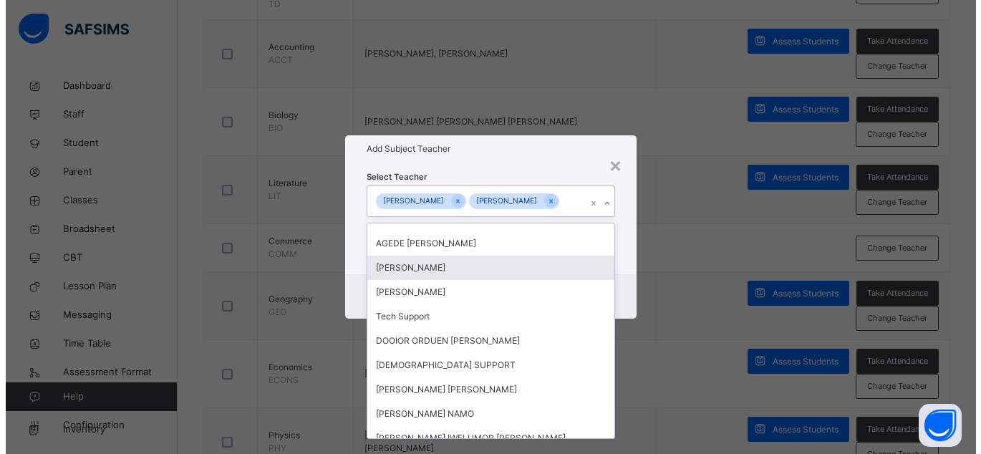
scroll to position [72, 0]
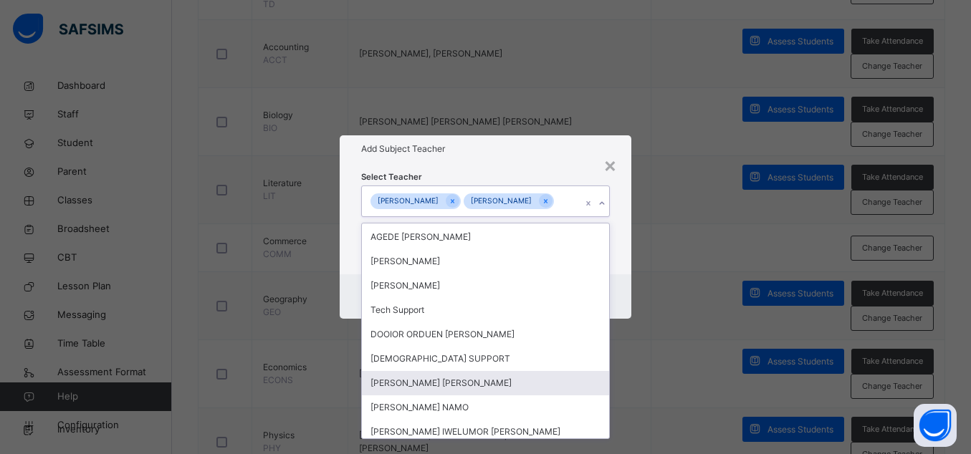
click at [444, 385] on div "[PERSON_NAME] [PERSON_NAME]" at bounding box center [485, 383] width 247 height 24
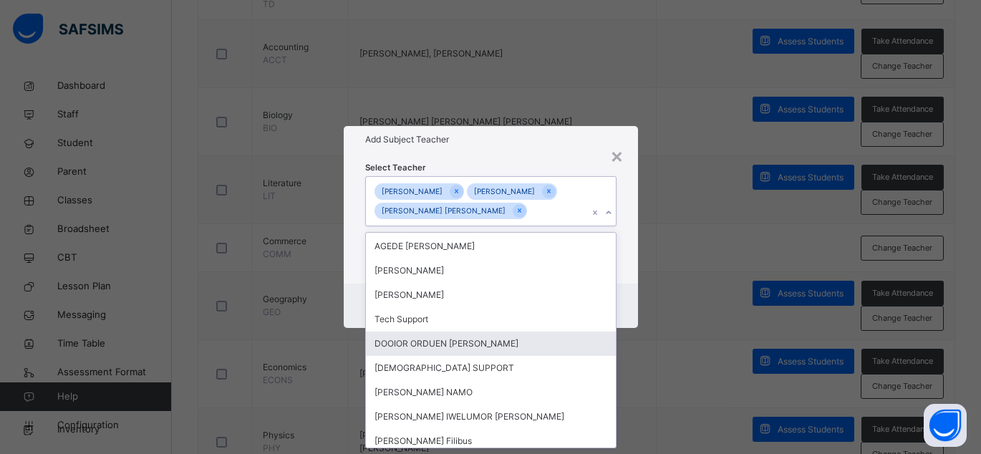
click at [683, 334] on div "× Add Subject Teacher Select Teacher option [PERSON_NAME] [PERSON_NAME], select…" at bounding box center [490, 227] width 981 height 454
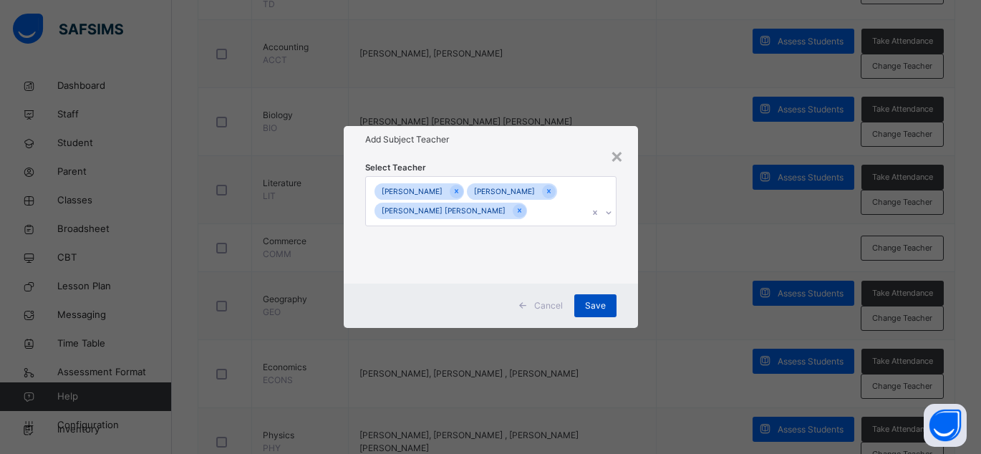
click at [592, 306] on span "Save" at bounding box center [595, 305] width 21 height 13
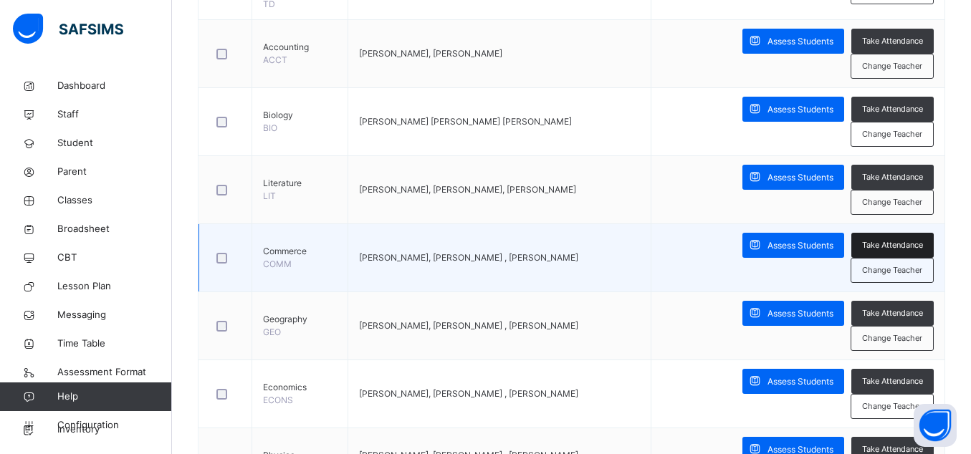
click at [917, 244] on span "Take Attendance" at bounding box center [892, 245] width 61 height 12
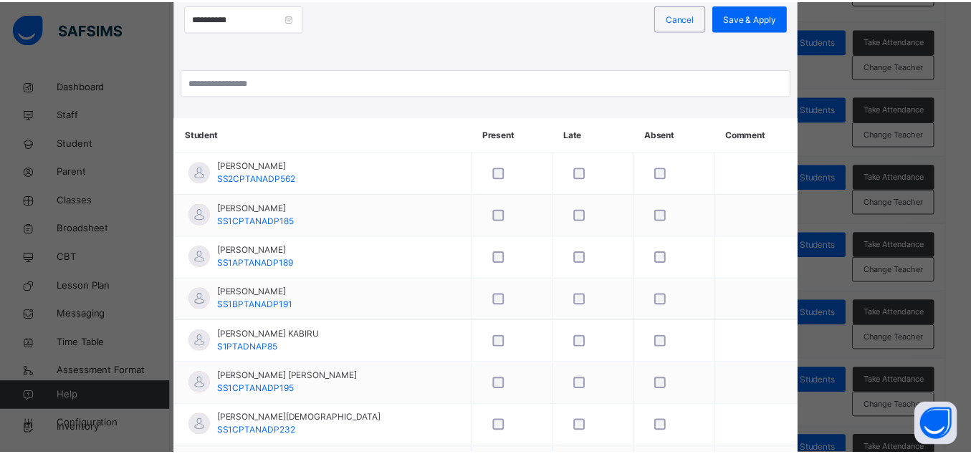
scroll to position [0, 0]
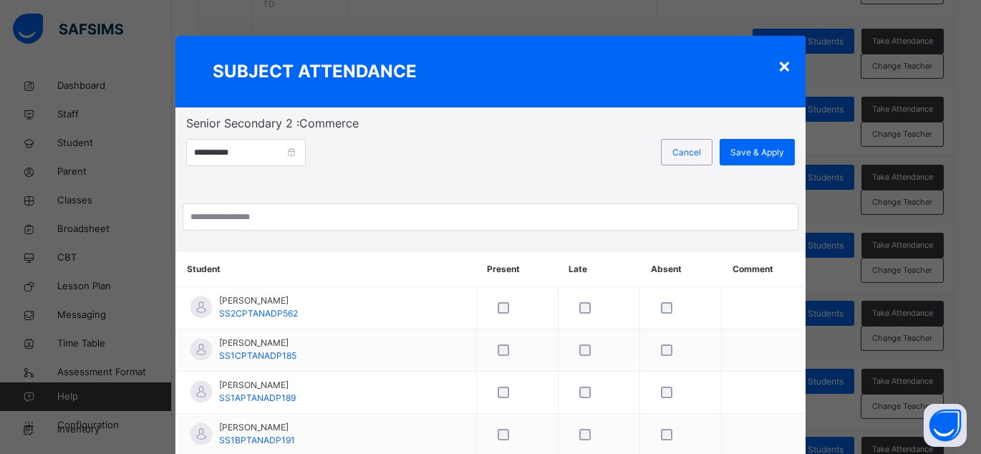
click at [782, 67] on div "×" at bounding box center [785, 65] width 14 height 30
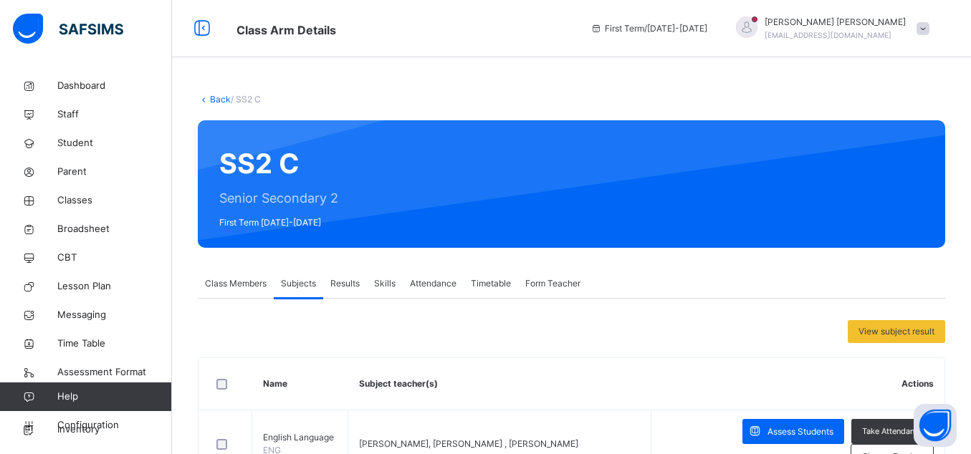
click at [445, 284] on span "Attendance" at bounding box center [433, 283] width 47 height 13
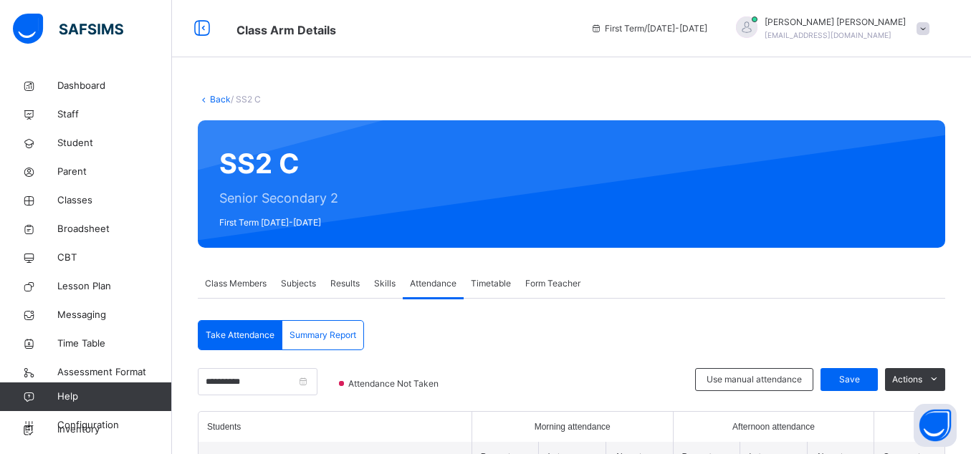
click at [539, 287] on span "Form Teacher" at bounding box center [552, 283] width 55 height 13
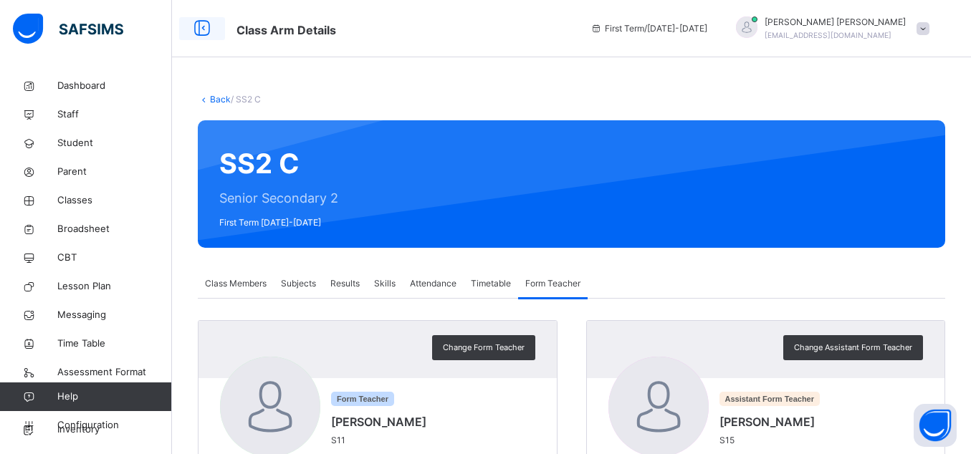
click at [197, 30] on icon at bounding box center [202, 29] width 24 height 26
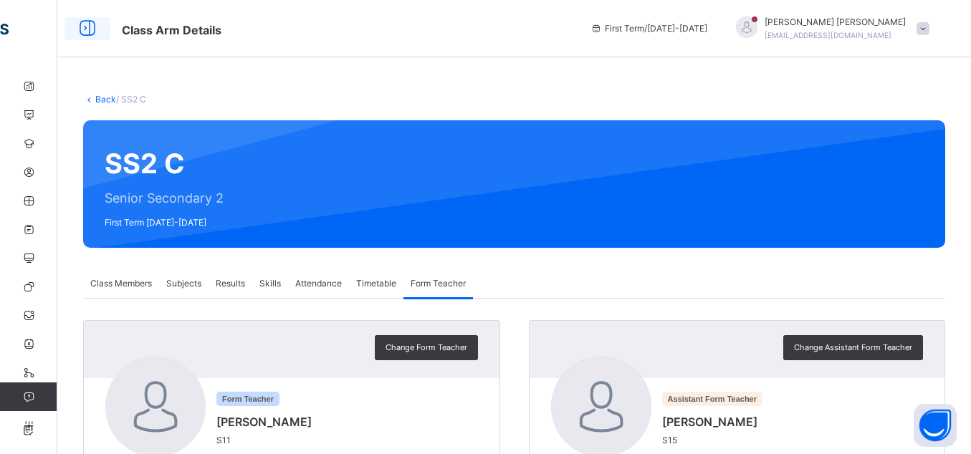
click at [87, 29] on icon at bounding box center [87, 29] width 24 height 26
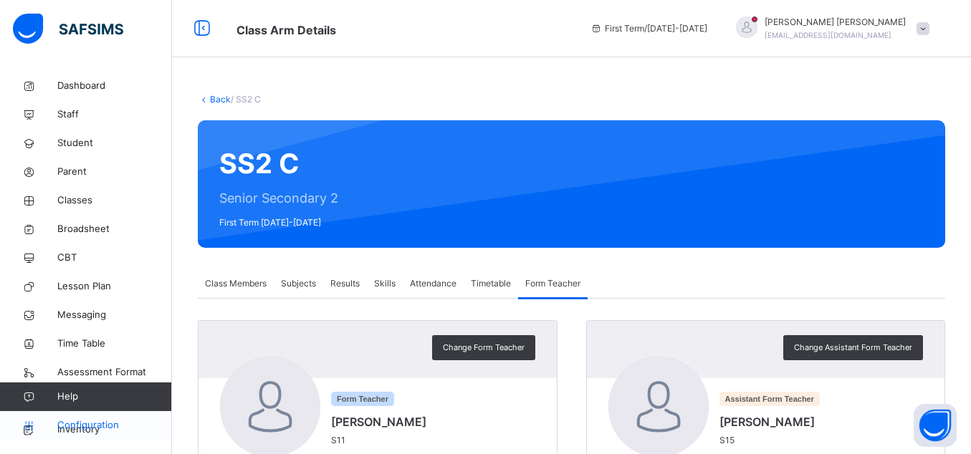
click at [108, 423] on span "Configuration" at bounding box center [114, 425] width 114 height 14
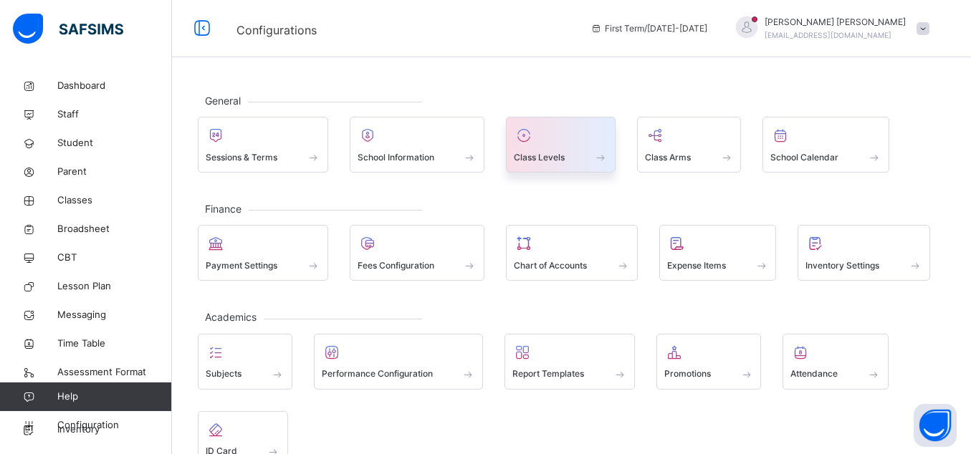
click at [554, 138] on div at bounding box center [561, 135] width 94 height 21
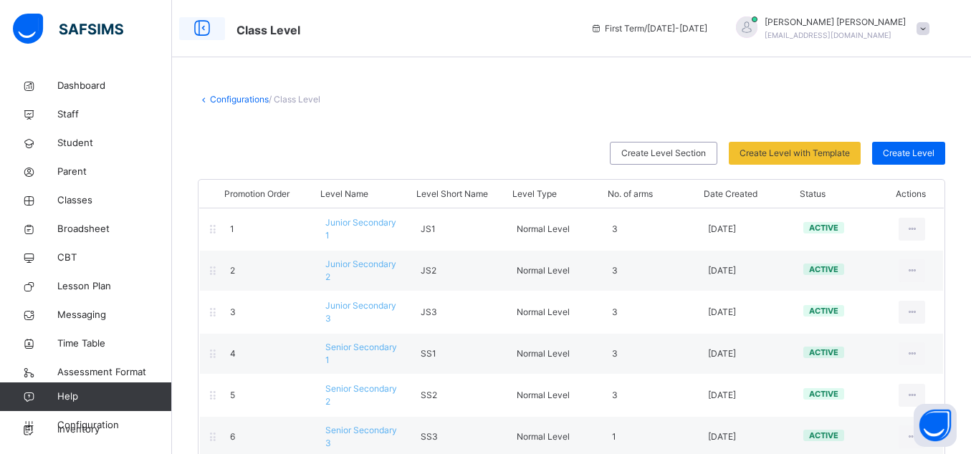
click at [201, 25] on icon at bounding box center [202, 29] width 24 height 26
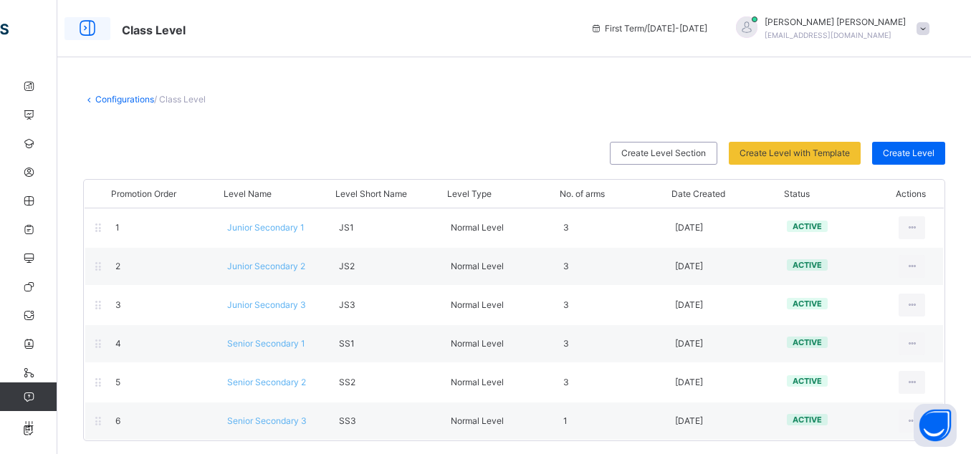
click at [82, 28] on icon at bounding box center [87, 29] width 24 height 26
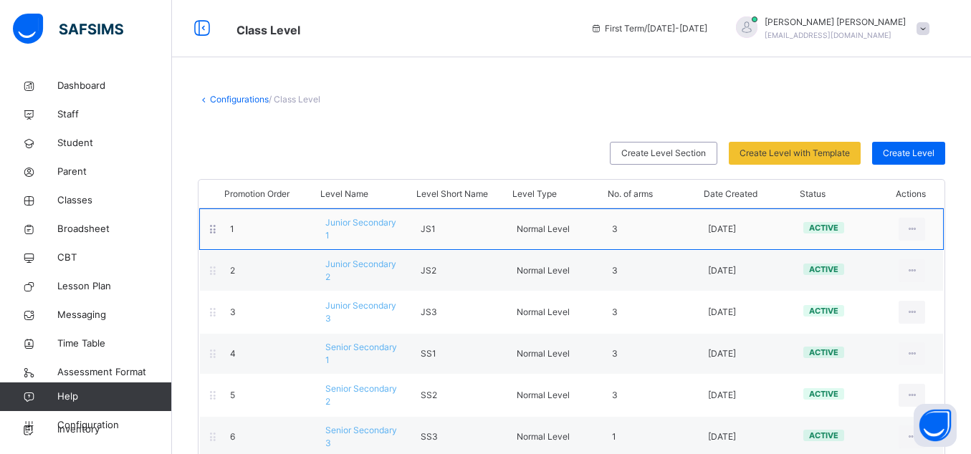
click at [357, 224] on span "Junior Secondary 1" at bounding box center [360, 229] width 71 height 24
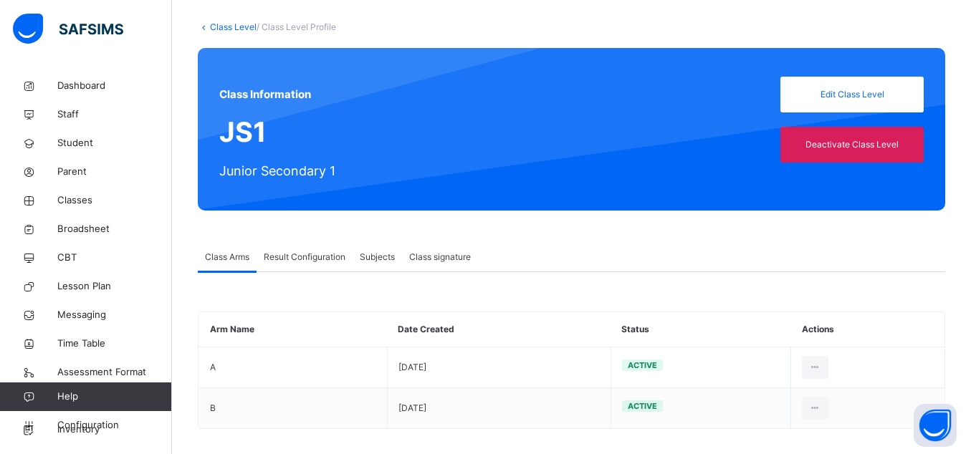
scroll to position [83, 0]
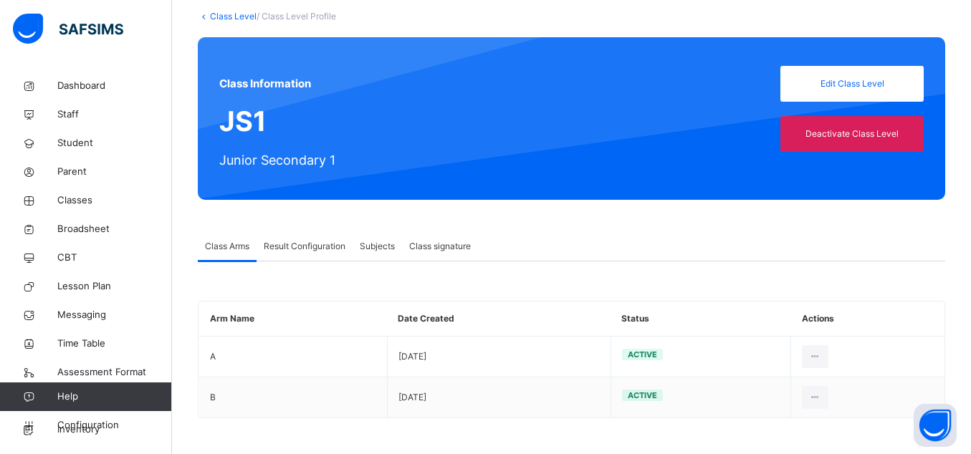
click at [389, 242] on span "Subjects" at bounding box center [377, 246] width 35 height 13
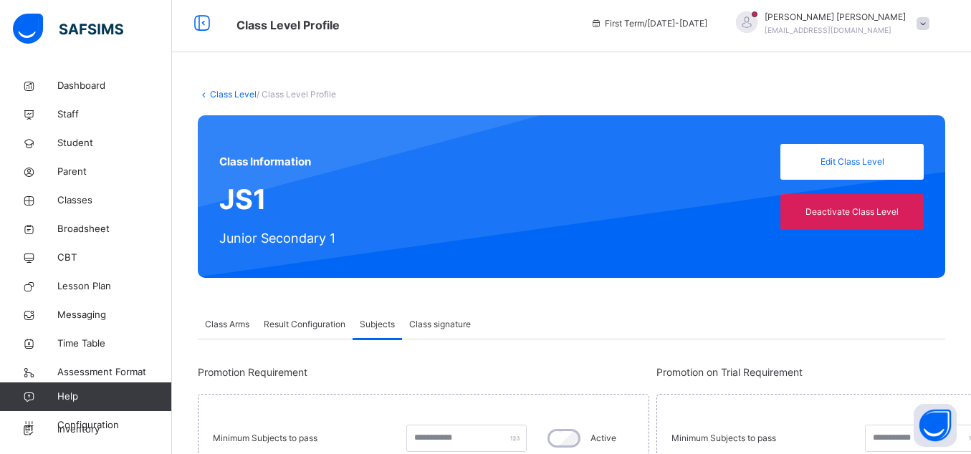
scroll to position [0, 0]
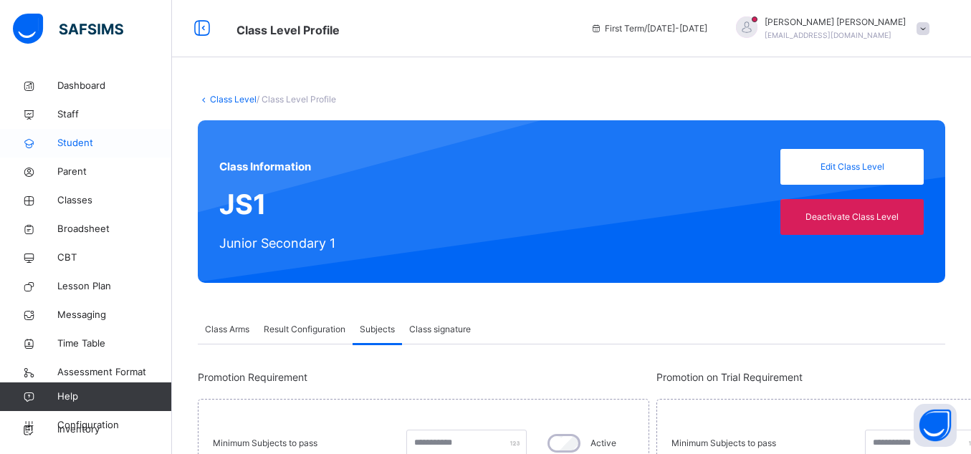
click at [77, 145] on span "Student" at bounding box center [114, 143] width 115 height 14
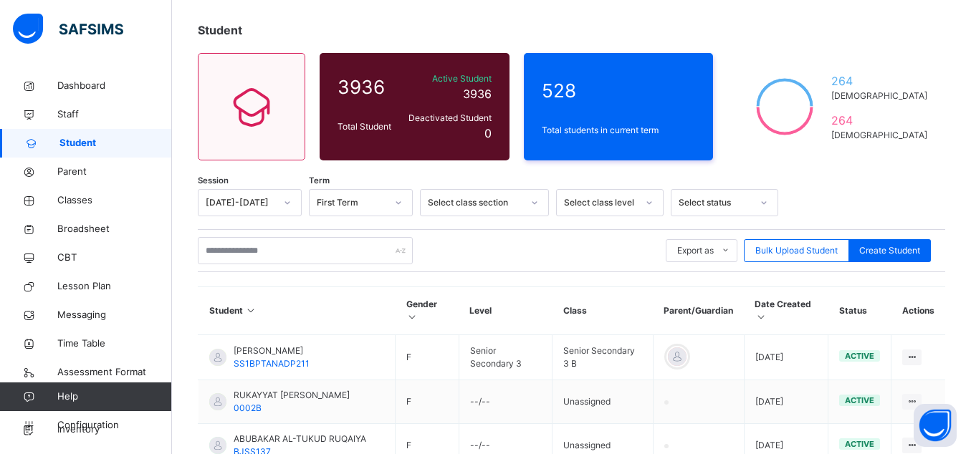
scroll to position [143, 0]
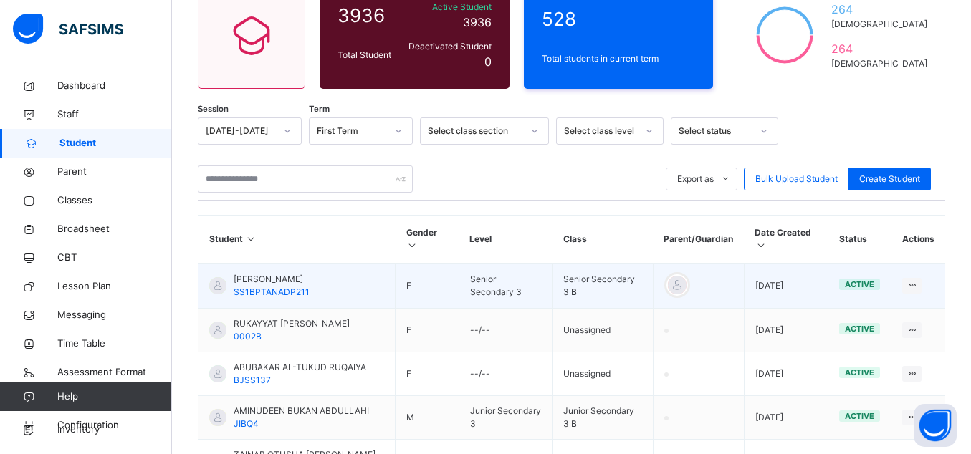
click at [287, 275] on span "[PERSON_NAME]" at bounding box center [272, 279] width 76 height 13
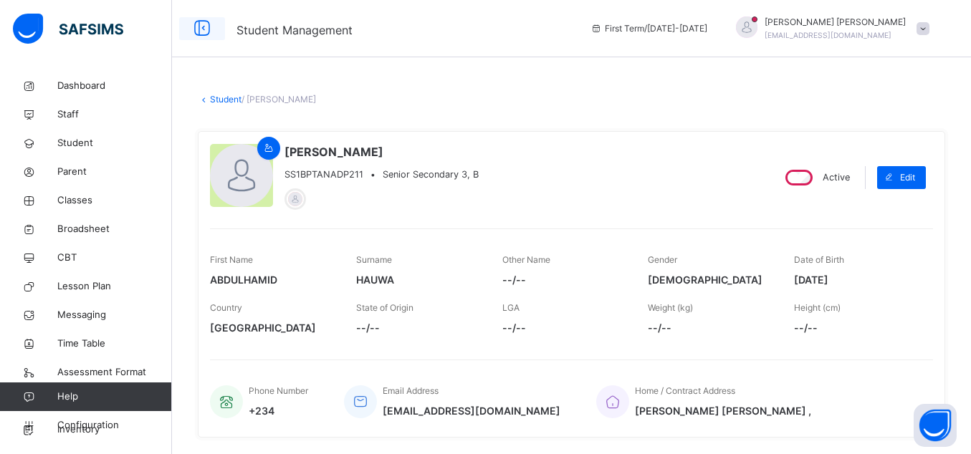
click at [194, 32] on icon at bounding box center [202, 29] width 24 height 26
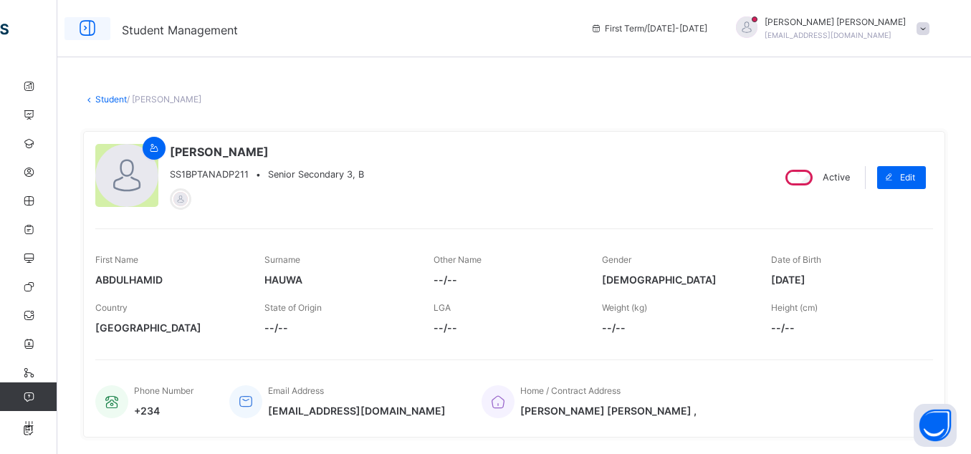
click at [85, 32] on icon at bounding box center [87, 29] width 24 height 26
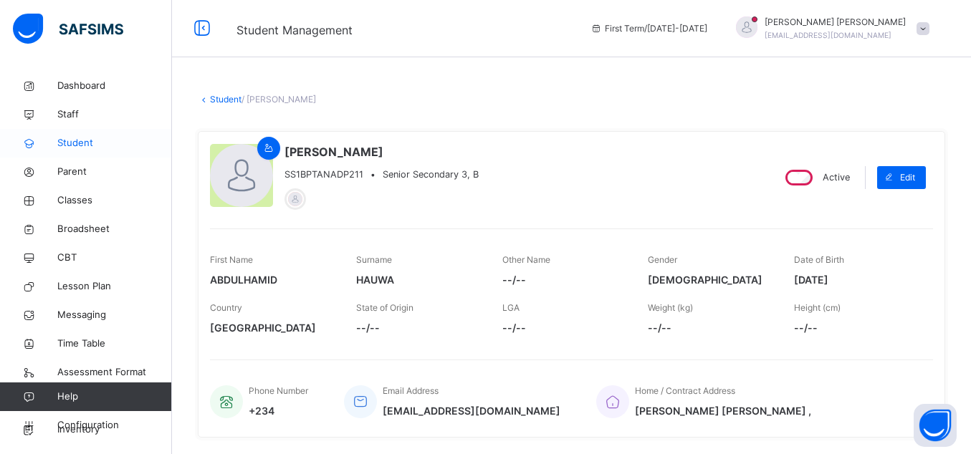
click at [77, 143] on span "Student" at bounding box center [114, 143] width 115 height 14
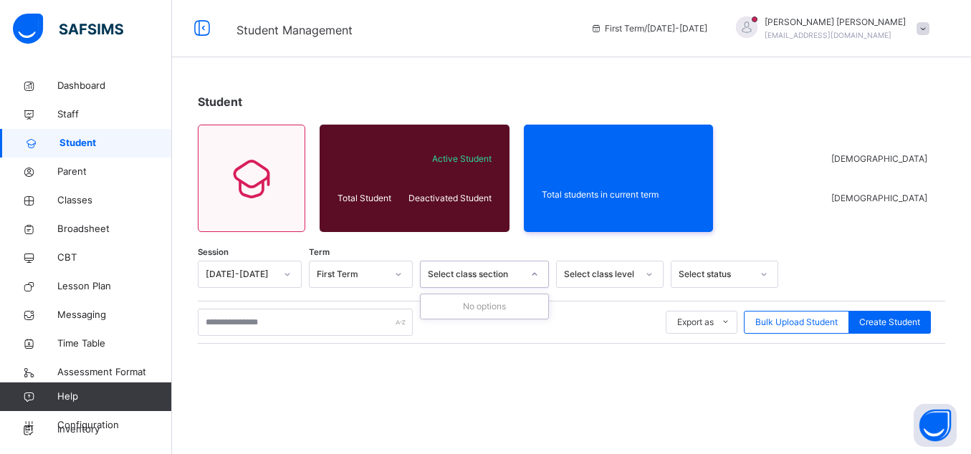
click at [481, 273] on div "Select class section" at bounding box center [475, 274] width 95 height 13
click at [651, 274] on icon at bounding box center [649, 274] width 9 height 14
click at [650, 275] on icon at bounding box center [649, 274] width 9 height 14
click at [532, 274] on icon at bounding box center [534, 274] width 9 height 14
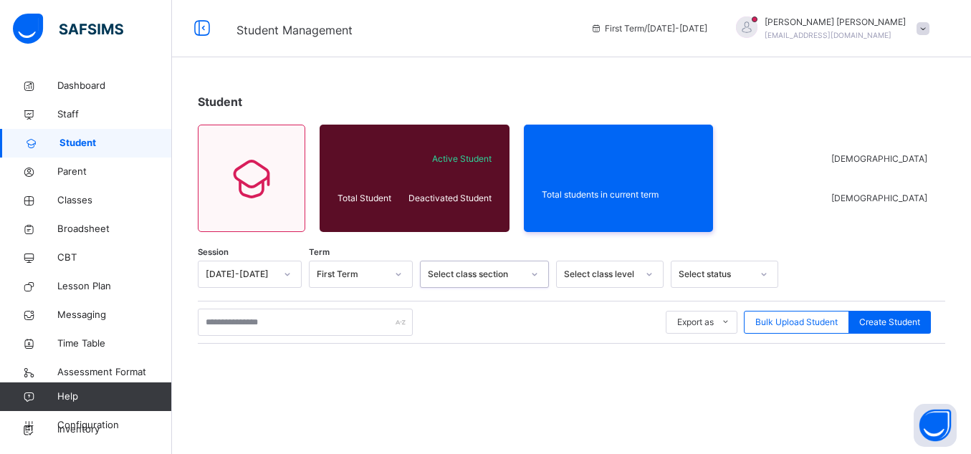
click at [532, 275] on icon at bounding box center [534, 274] width 9 height 14
click at [398, 272] on icon at bounding box center [398, 274] width 9 height 14
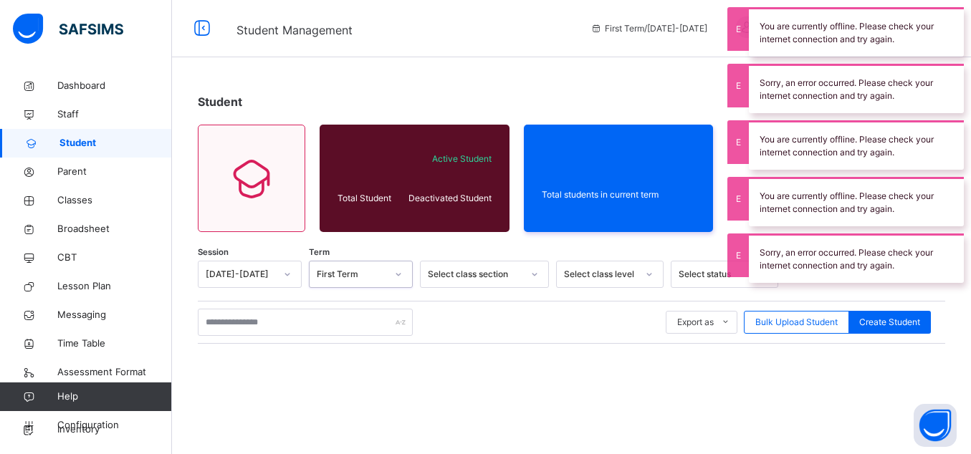
click at [398, 272] on icon at bounding box center [398, 274] width 9 height 14
click at [536, 54] on div "Student Management First Term / [DATE]-[DATE] [PERSON_NAME] [EMAIL_ADDRESS][DOM…" at bounding box center [485, 28] width 971 height 57
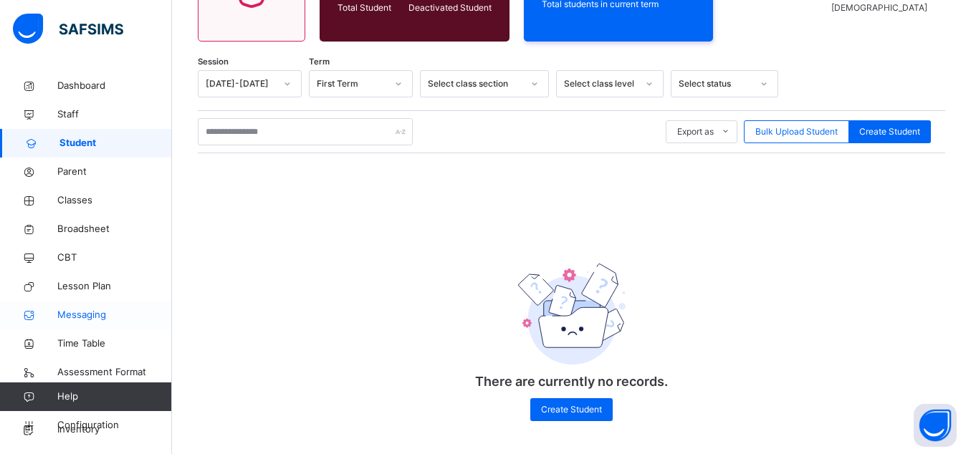
scroll to position [195, 0]
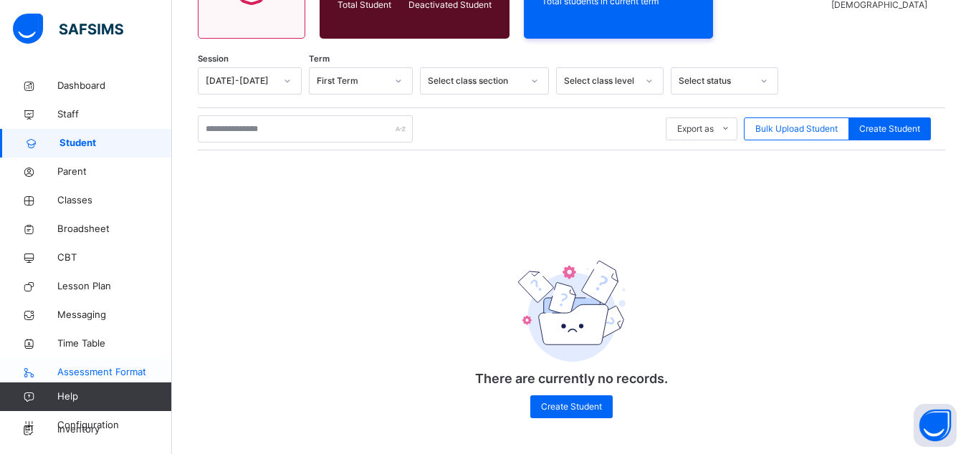
click at [140, 363] on link "Assessment Format" at bounding box center [86, 372] width 172 height 29
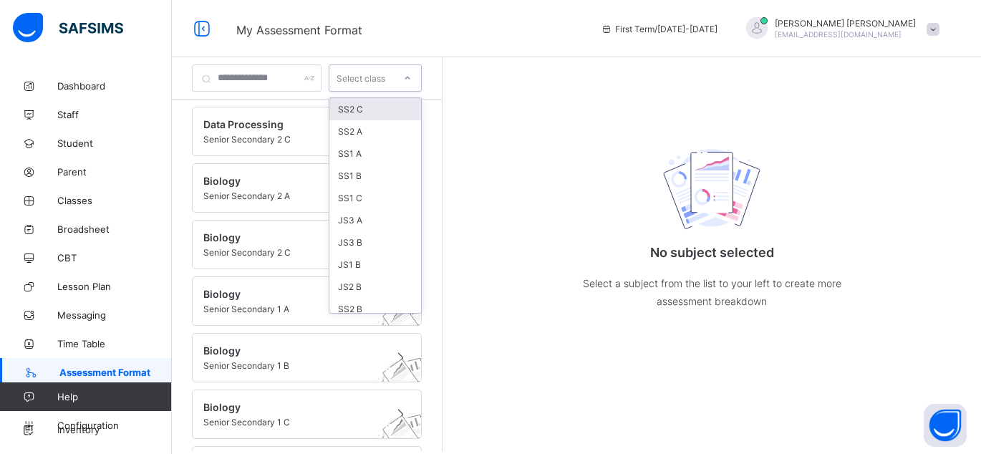
click at [412, 80] on icon at bounding box center [407, 78] width 9 height 14
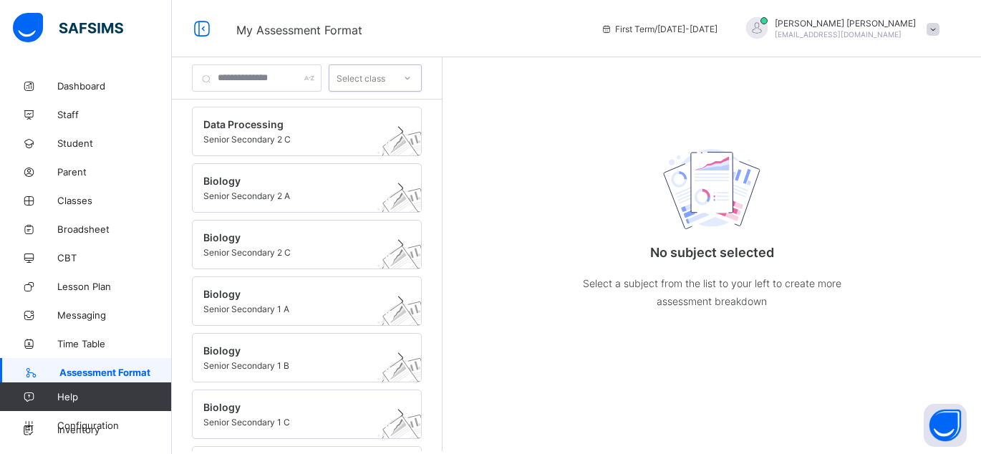
click at [412, 80] on icon at bounding box center [407, 78] width 9 height 14
click at [115, 417] on link "Configuration" at bounding box center [85, 425] width 171 height 29
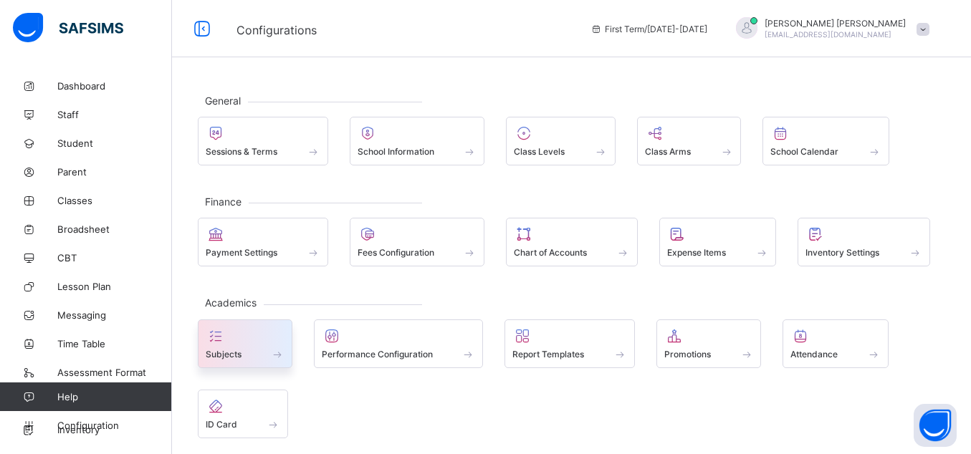
click at [223, 344] on icon at bounding box center [216, 335] width 20 height 17
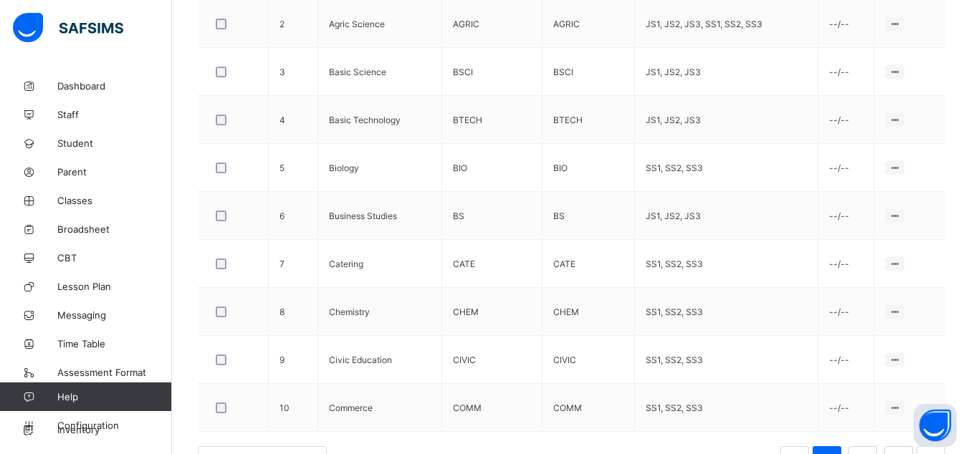
scroll to position [544, 0]
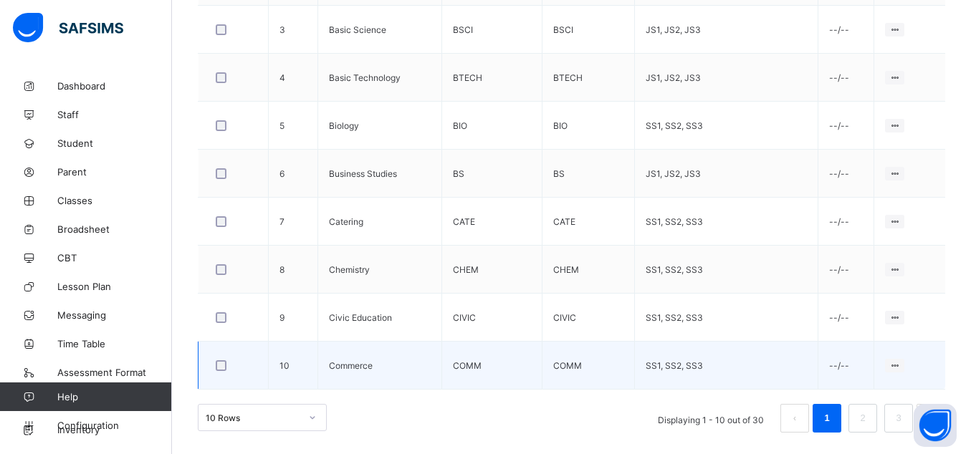
click at [326, 371] on td "Commerce" at bounding box center [379, 366] width 124 height 48
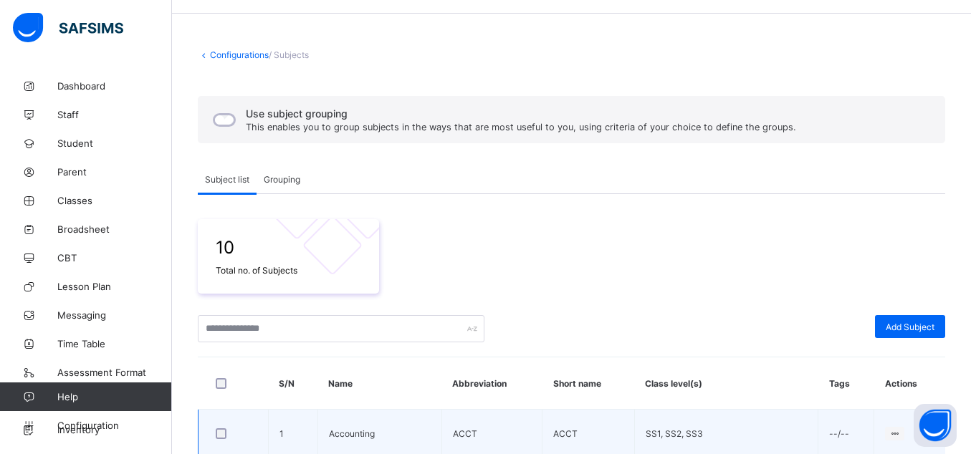
scroll to position [0, 0]
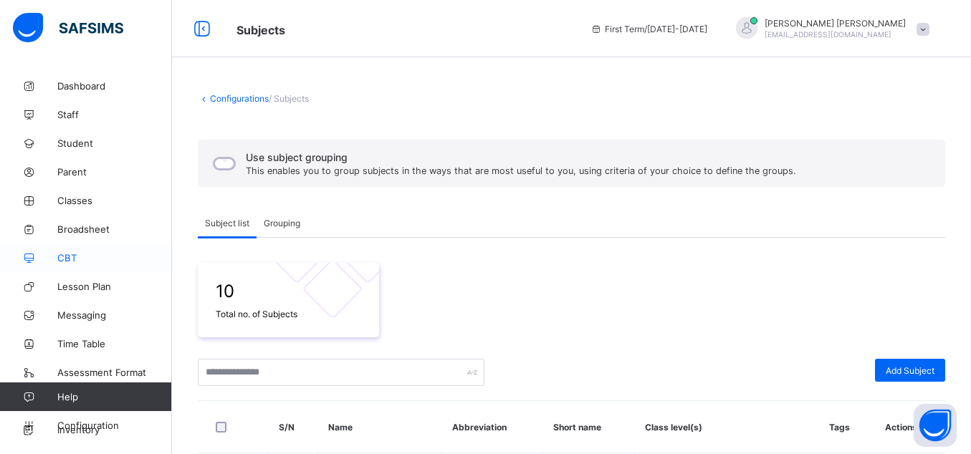
click at [69, 260] on span "CBT" at bounding box center [114, 257] width 115 height 11
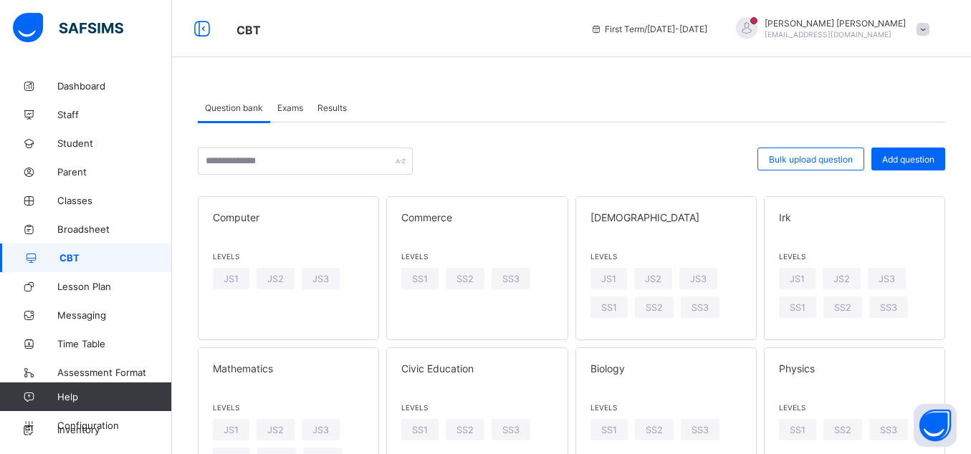
click at [292, 109] on span "Exams" at bounding box center [290, 107] width 26 height 11
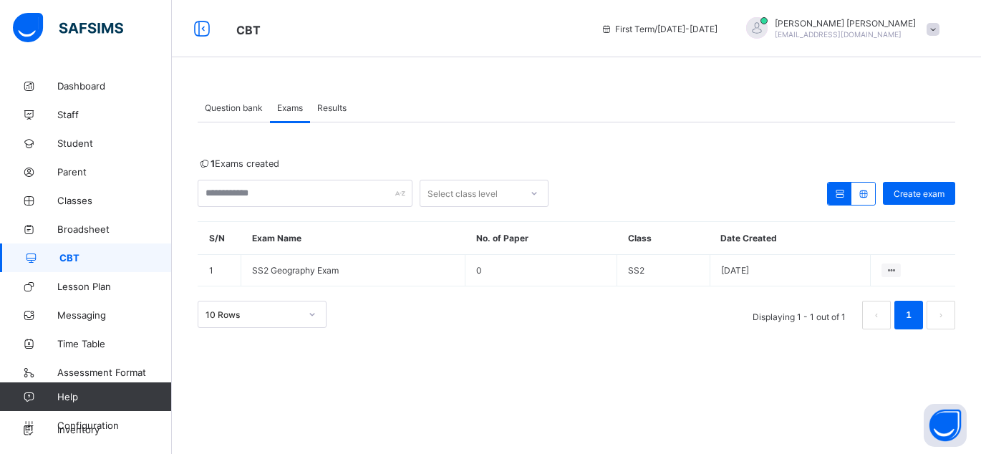
click at [343, 108] on span "Results" at bounding box center [331, 107] width 29 height 11
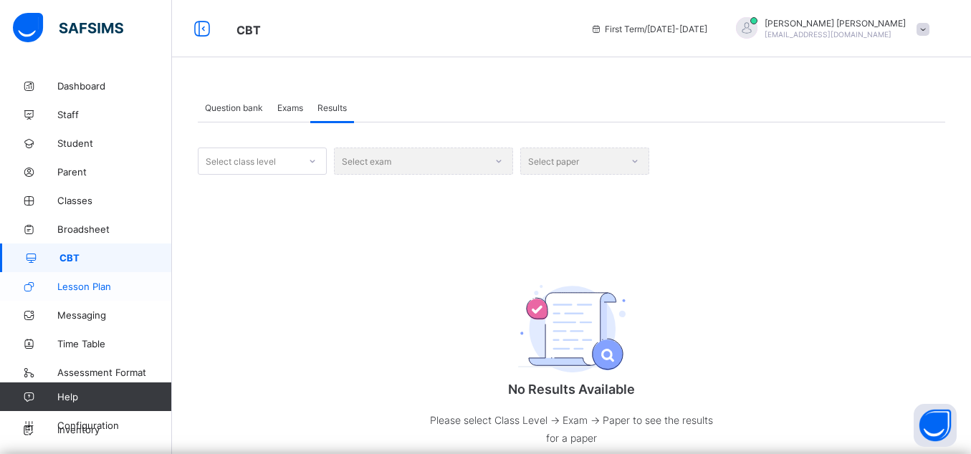
click at [89, 287] on span "Lesson Plan" at bounding box center [114, 286] width 115 height 11
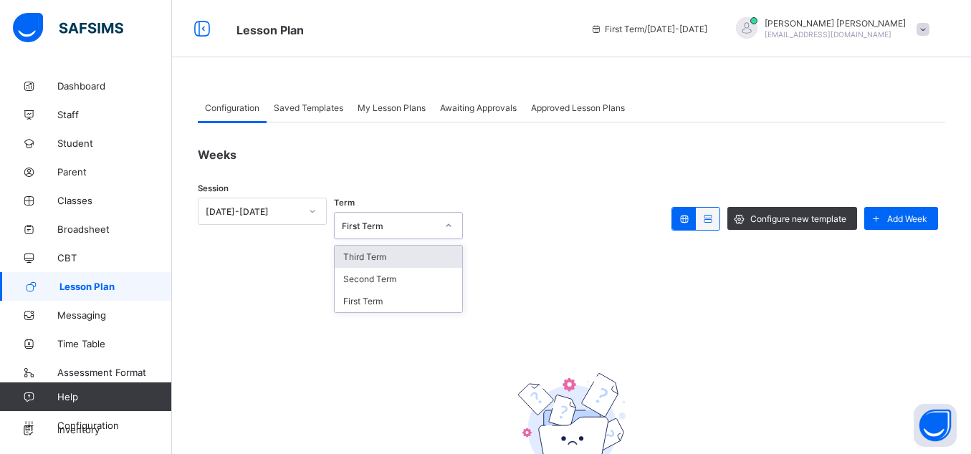
click at [451, 224] on icon at bounding box center [448, 225] width 9 height 14
click at [80, 316] on span "Messaging" at bounding box center [114, 314] width 115 height 11
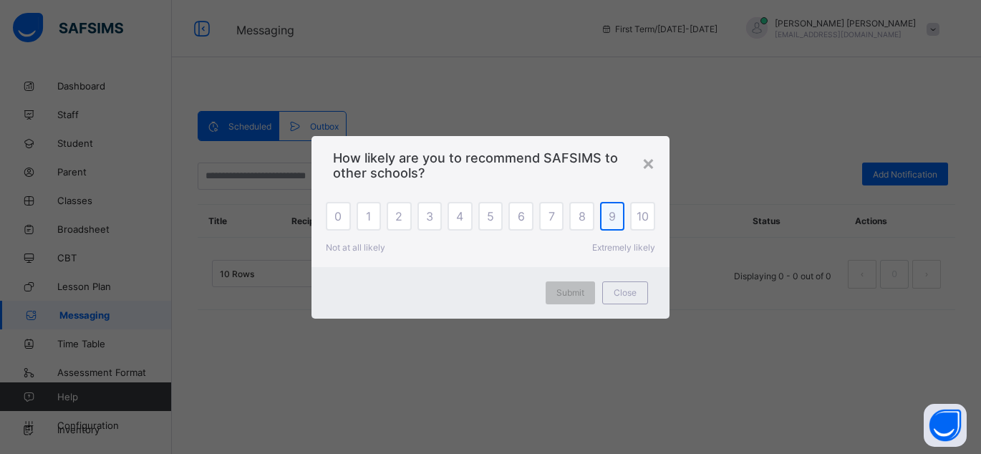
click at [612, 221] on span "9" at bounding box center [612, 216] width 7 height 14
click at [572, 293] on span "Submit" at bounding box center [571, 292] width 28 height 11
